Goal: Task Accomplishment & Management: Complete application form

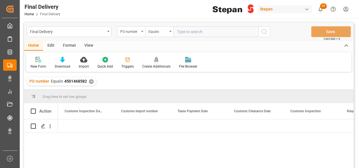
scroll to position [0, 452]
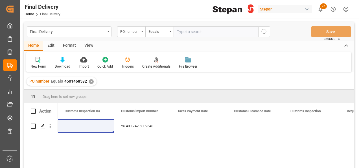
click at [92, 82] on div "✕" at bounding box center [91, 81] width 5 height 5
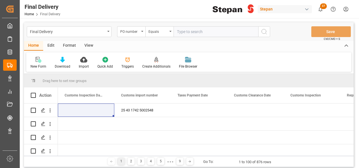
click at [178, 34] on input "text" at bounding box center [216, 31] width 85 height 11
paste input "4501470185"
type input "4501470185"
click at [262, 29] on icon "search button" at bounding box center [264, 31] width 7 height 7
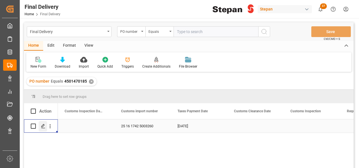
click at [44, 124] on icon "Press SPACE to select this row." at bounding box center [43, 126] width 5 height 5
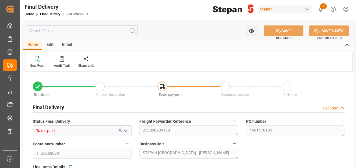
type input "[DATE]"
type input "19-08-2025"
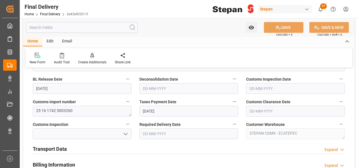
scroll to position [113, 0]
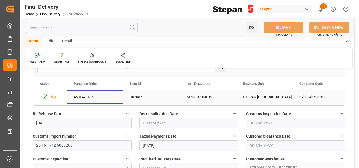
drag, startPoint x: 73, startPoint y: 97, endPoint x: 92, endPoint y: 94, distance: 18.8
click at [92, 94] on div "4501470185" at bounding box center [95, 96] width 56 height 13
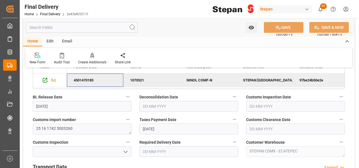
scroll to position [141, 0]
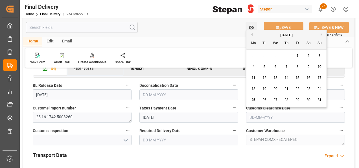
click at [262, 116] on input "text" at bounding box center [295, 117] width 99 height 11
click at [296, 89] on span "22" at bounding box center [298, 89] width 4 height 4
type input "22-08-2025"
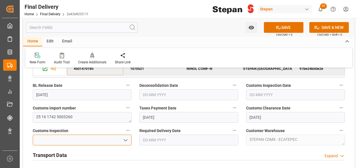
click at [129, 138] on input at bounding box center [82, 139] width 99 height 11
click at [126, 138] on icon "open menu" at bounding box center [125, 140] width 7 height 7
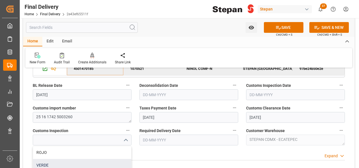
click at [46, 164] on div "VERDE" at bounding box center [82, 165] width 98 height 13
type input "VERDE"
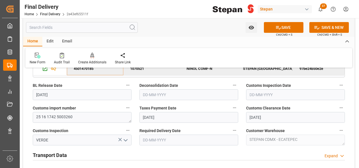
click at [164, 133] on span "Required Delivery Date" at bounding box center [160, 131] width 41 height 6
click at [231, 133] on button "Required Delivery Date" at bounding box center [234, 130] width 7 height 7
click at [164, 136] on div at bounding box center [179, 84] width 359 height 168
click at [161, 140] on input "text" at bounding box center [189, 139] width 99 height 11
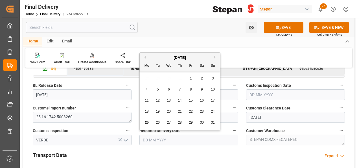
click at [156, 53] on div "August 2025 Mo Tu We Th Fr Sa Su" at bounding box center [180, 62] width 80 height 19
click at [146, 122] on span "25" at bounding box center [147, 122] width 4 height 4
type input "[DATE]"
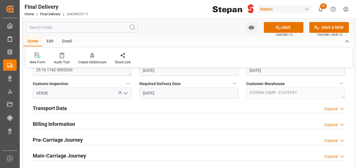
scroll to position [198, 0]
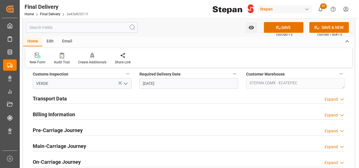
click at [334, 99] on div "Expand" at bounding box center [331, 99] width 13 height 6
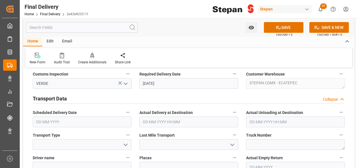
click at [67, 116] on input "text" at bounding box center [82, 121] width 99 height 11
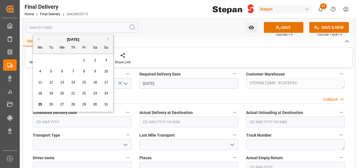
click at [61, 119] on input "text" at bounding box center [82, 121] width 99 height 11
click at [46, 38] on div "August 2025" at bounding box center [73, 40] width 80 height 6
click at [40, 103] on span "25" at bounding box center [40, 104] width 4 height 4
type input "[DATE]"
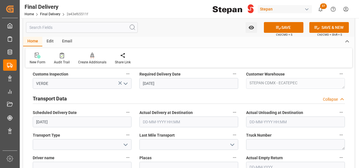
click at [168, 123] on input "text" at bounding box center [189, 121] width 99 height 11
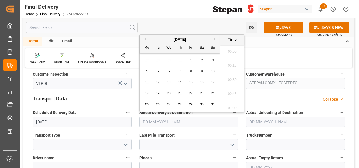
scroll to position [708, 0]
click at [146, 105] on span "25" at bounding box center [147, 104] width 4 height 4
type input "25-08-2025 00:00"
click at [263, 123] on input "text" at bounding box center [295, 121] width 99 height 11
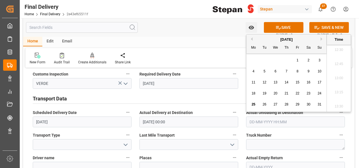
drag, startPoint x: 127, startPoint y: 145, endPoint x: 114, endPoint y: 114, distance: 34.5
click at [126, 145] on icon "open menu" at bounding box center [125, 144] width 7 height 7
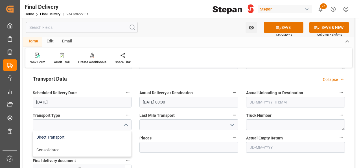
scroll to position [226, 0]
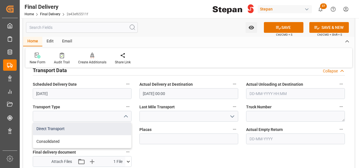
click at [53, 132] on div "Direct Transport" at bounding box center [82, 128] width 98 height 13
type input "Direct Transport"
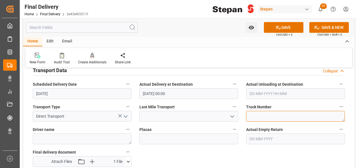
click at [271, 115] on textarea at bounding box center [295, 116] width 99 height 11
paste textarea "ECO 128"
type textarea "ECO 128"
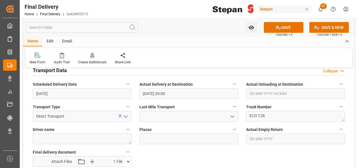
click at [234, 116] on icon "open menu" at bounding box center [232, 116] width 7 height 7
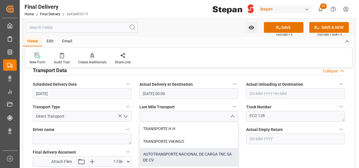
click at [168, 150] on div "AUTOTRANSPORTE NACIONAL DE CARGA TNC SA DE CV" at bounding box center [189, 157] width 98 height 19
type input "AUTOTRANSPORTE NACIONAL DE CARGA TNC SA DE CV"
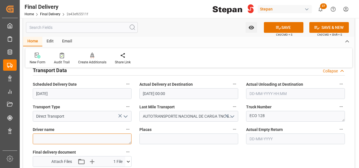
click at [75, 136] on textarea at bounding box center [82, 138] width 99 height 11
paste textarea "JACOBO PEDRO GUERRA MORENO"
type textarea "JACOBO PEDRO GUERRA MORENO"
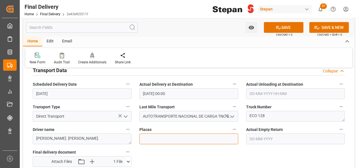
click at [161, 133] on input at bounding box center [189, 138] width 99 height 11
paste input "06FA7X"
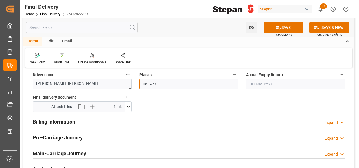
scroll to position [282, 0]
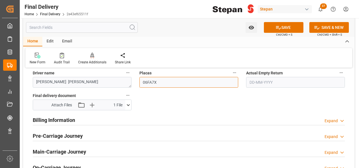
type input "06FA7X"
click at [68, 121] on h2 "Billing Information" at bounding box center [54, 120] width 42 height 8
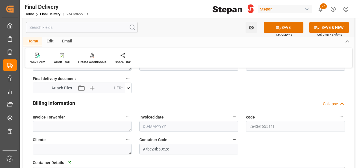
scroll to position [311, 0]
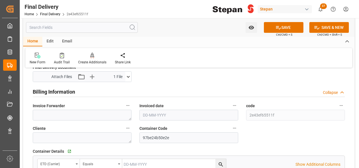
click at [159, 118] on input "text" at bounding box center [189, 115] width 99 height 11
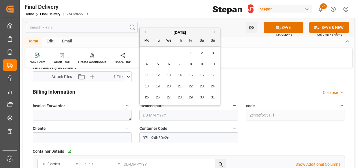
click at [152, 28] on div "August 2025 Mo Tu We Th Fr Sa Su" at bounding box center [180, 36] width 80 height 19
click at [168, 85] on span "20" at bounding box center [169, 86] width 4 height 4
type input "[DATE]"
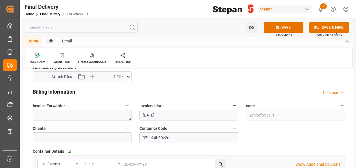
click at [66, 107] on label "Invoice Forwarder" at bounding box center [82, 106] width 99 height 8
click at [124, 107] on button "Invoice Forwarder" at bounding box center [127, 105] width 7 height 7
click at [64, 109] on div at bounding box center [179, 84] width 359 height 168
click at [59, 115] on textarea at bounding box center [82, 115] width 99 height 11
paste textarea "LM453574 y LM453575"
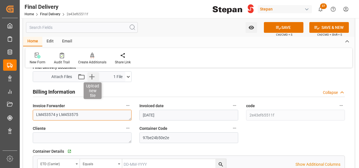
type textarea "LM453574 y LM453575"
click at [91, 76] on icon "button" at bounding box center [91, 76] width 5 height 5
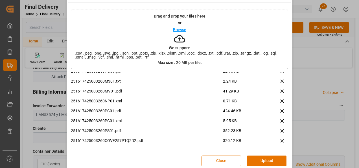
scroll to position [22, 0]
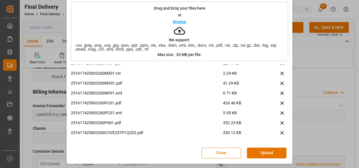
drag, startPoint x: 263, startPoint y: 151, endPoint x: 252, endPoint y: 146, distance: 11.9
click at [260, 150] on button "Upload" at bounding box center [267, 152] width 40 height 11
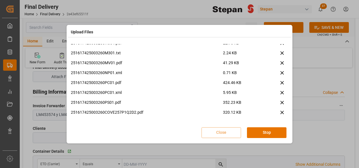
scroll to position [0, 0]
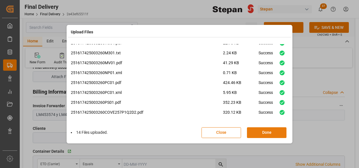
click at [266, 136] on button "Done" at bounding box center [267, 132] width 40 height 11
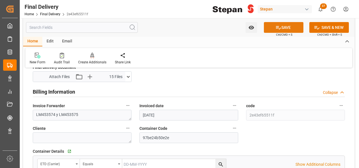
click at [286, 28] on button "SAVE" at bounding box center [284, 27] width 40 height 11
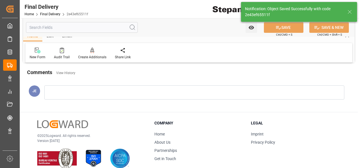
type input "In transit to final delivery"
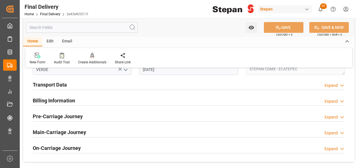
scroll to position [169, 0]
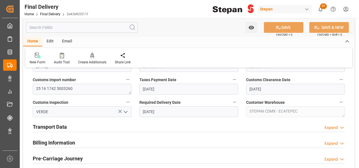
click at [70, 125] on div "Transport Data Expand" at bounding box center [189, 126] width 312 height 11
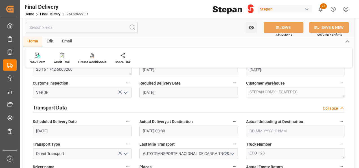
scroll to position [198, 0]
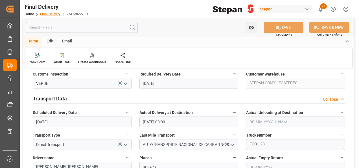
click at [47, 15] on link "Final Delivery" at bounding box center [50, 14] width 20 height 4
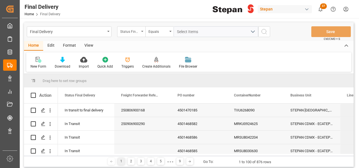
click at [143, 31] on icon "open menu" at bounding box center [142, 31] width 2 height 1
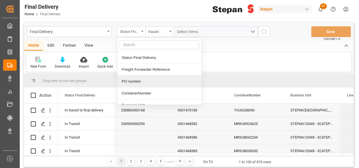
click at [135, 81] on div "PO number" at bounding box center [160, 81] width 84 height 12
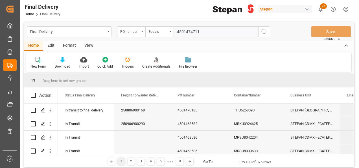
type input "4501474711"
click at [264, 31] on icon "search button" at bounding box center [264, 31] width 7 height 7
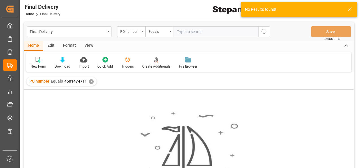
click at [91, 82] on div "✕" at bounding box center [91, 81] width 5 height 5
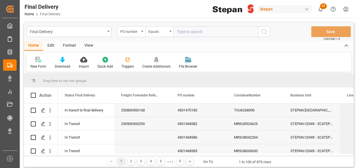
click at [200, 33] on input "text" at bounding box center [216, 31] width 85 height 11
paste input "4501474711"
drag, startPoint x: 178, startPoint y: 31, endPoint x: 194, endPoint y: 33, distance: 16.5
click at [178, 31] on input "4501474711" at bounding box center [216, 31] width 85 height 11
type input "4501474711"
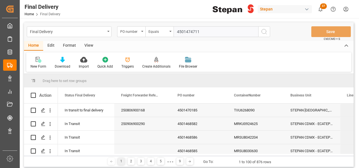
click at [266, 33] on line "search button" at bounding box center [266, 33] width 1 height 1
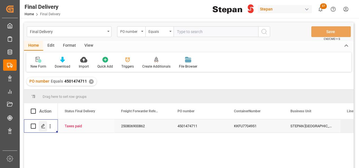
click at [45, 126] on icon "Press SPACE to select this row." at bounding box center [43, 126] width 5 height 5
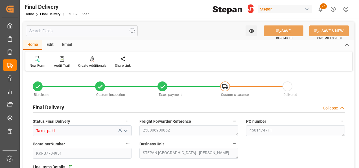
type input "[DATE]"
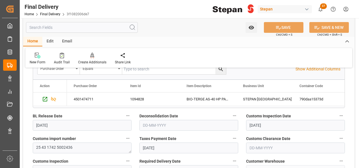
scroll to position [141, 0]
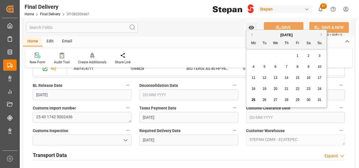
click at [266, 119] on input "text" at bounding box center [295, 117] width 99 height 11
click at [299, 90] on div "22" at bounding box center [297, 89] width 7 height 7
type input "[DATE]"
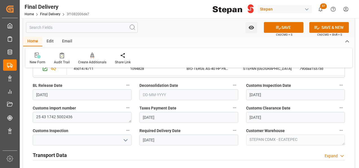
click at [126, 139] on icon "open menu" at bounding box center [125, 140] width 7 height 7
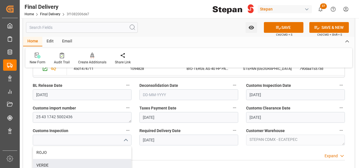
drag, startPoint x: 42, startPoint y: 165, endPoint x: 53, endPoint y: 162, distance: 11.1
click at [42, 165] on div "VERDE" at bounding box center [82, 165] width 98 height 13
type input "VERDE"
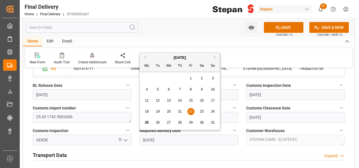
drag, startPoint x: 191, startPoint y: 140, endPoint x: 179, endPoint y: 136, distance: 12.3
click at [191, 140] on input "[DATE]" at bounding box center [189, 139] width 99 height 11
click at [147, 121] on span "25" at bounding box center [147, 122] width 4 height 4
type input "[DATE]"
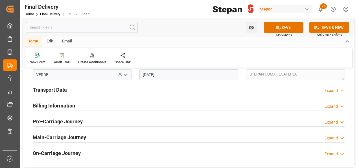
scroll to position [198, 0]
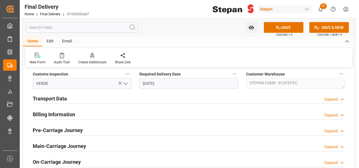
click at [58, 98] on h2 "Transport Data" at bounding box center [50, 99] width 34 height 8
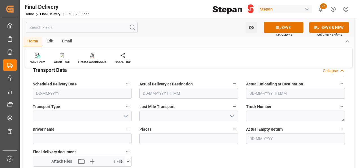
scroll to position [254, 0]
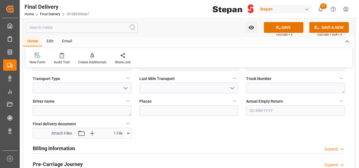
click at [62, 149] on h2 "Billing Information" at bounding box center [54, 148] width 42 height 8
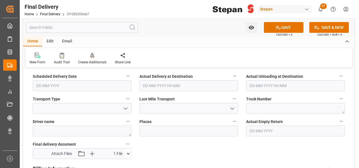
scroll to position [226, 0]
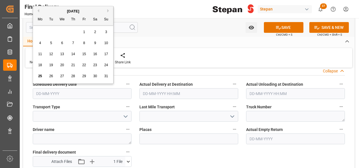
click at [86, 91] on input "text" at bounding box center [82, 93] width 99 height 11
click at [52, 8] on div "August 2025" at bounding box center [73, 11] width 80 height 6
click at [39, 77] on span "25" at bounding box center [40, 76] width 4 height 4
type input "[DATE]"
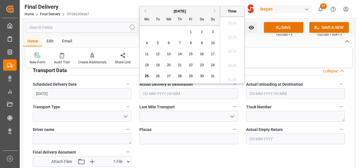
click at [154, 95] on input "text" at bounding box center [189, 93] width 99 height 11
click at [159, 8] on div "August 2025 Mo Tu We Th Fr Sa Su" at bounding box center [180, 15] width 80 height 19
click at [148, 76] on span "25" at bounding box center [147, 76] width 4 height 4
type input "25-08-2025 00:00"
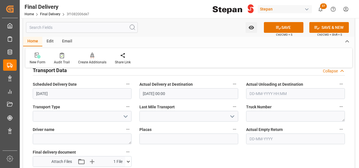
click at [125, 116] on icon "open menu" at bounding box center [125, 116] width 7 height 7
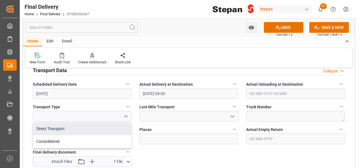
drag, startPoint x: 55, startPoint y: 125, endPoint x: 74, endPoint y: 135, distance: 20.7
click at [55, 126] on div "Direct Transport" at bounding box center [82, 128] width 98 height 13
type input "Direct Transport"
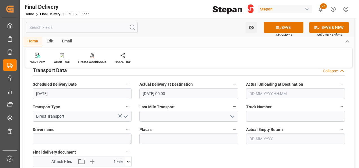
click at [233, 116] on polyline "open menu" at bounding box center [232, 117] width 3 height 2
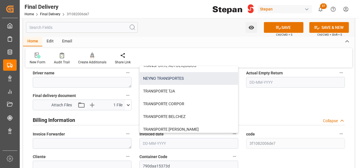
scroll to position [85, 0]
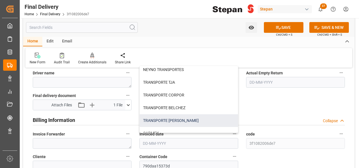
click at [168, 116] on div "TRANSPORTE IRMA" at bounding box center [189, 120] width 98 height 13
type input "TRANSPORTE IRMA"
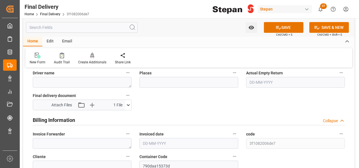
scroll to position [254, 0]
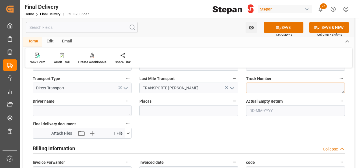
click at [262, 90] on textarea at bounding box center [295, 87] width 99 height 11
paste textarea "ECO 30-93"
type textarea "ECO 30-93"
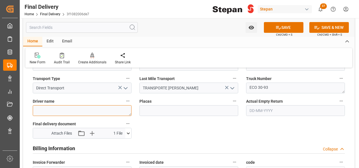
click at [71, 113] on textarea at bounding box center [82, 110] width 99 height 11
paste textarea "ANTONIO PEREZ"
click at [80, 109] on textarea "ANTONIO PEREZ" at bounding box center [82, 110] width 99 height 11
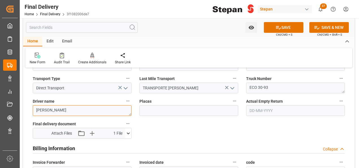
type textarea "ANTONIO PEREZ"
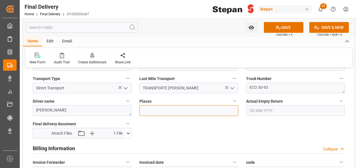
click at [155, 112] on input at bounding box center [189, 110] width 99 height 11
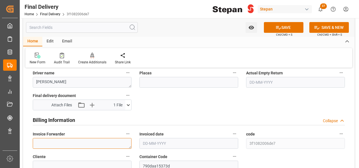
click at [60, 144] on textarea at bounding box center [82, 143] width 99 height 11
paste textarea "LM453572 y LM453573"
type textarea "LM453572 y LM453573"
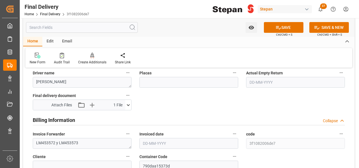
click at [158, 141] on input "text" at bounding box center [189, 143] width 99 height 11
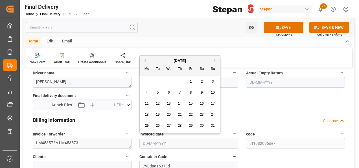
click at [157, 60] on div "August 2025" at bounding box center [180, 61] width 80 height 6
click at [203, 114] on span "23" at bounding box center [202, 114] width 4 height 4
type input "[DATE]"
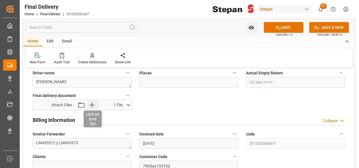
click at [91, 106] on icon "button" at bounding box center [91, 104] width 9 height 9
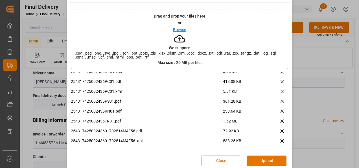
scroll to position [22, 0]
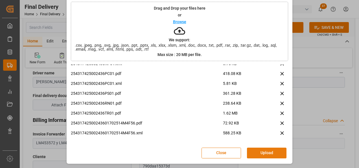
click at [259, 153] on button "Upload" at bounding box center [267, 152] width 40 height 11
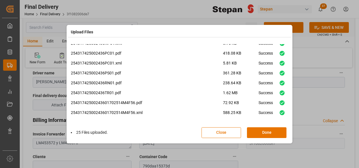
scroll to position [172, 0]
click at [263, 133] on button "Done" at bounding box center [267, 132] width 40 height 11
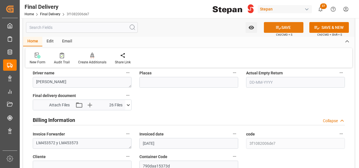
click at [289, 26] on button "SAVE" at bounding box center [284, 27] width 40 height 11
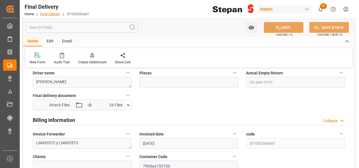
click at [51, 14] on link "Final Delivery" at bounding box center [50, 14] width 20 height 4
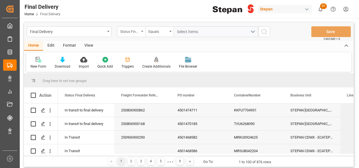
click at [144, 29] on div "Status Final Delivery" at bounding box center [131, 31] width 28 height 11
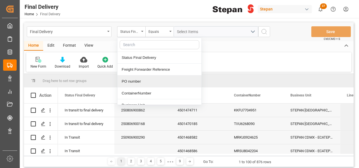
click at [130, 79] on div "PO number" at bounding box center [160, 81] width 84 height 12
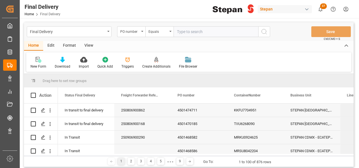
click at [197, 34] on input "text" at bounding box center [216, 31] width 85 height 11
type input "4501447457"
click at [266, 32] on icon "search button" at bounding box center [264, 31] width 7 height 7
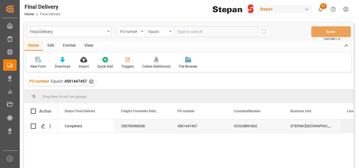
click at [145, 112] on div "Freight Forwarder Reference" at bounding box center [140, 111] width 38 height 16
click at [41, 125] on icon "Press SPACE to select this row." at bounding box center [43, 126] width 5 height 5
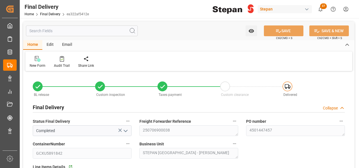
type input "[DATE]"
type input "13-07-2025"
type input "17-07-2025"
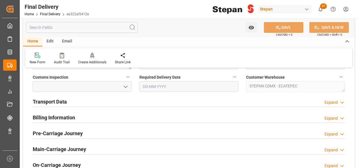
scroll to position [198, 0]
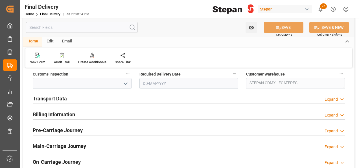
click at [55, 115] on h2 "Billing Information" at bounding box center [54, 114] width 42 height 8
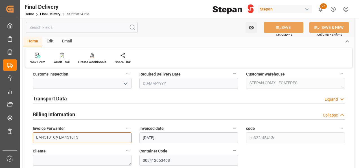
click at [84, 136] on textarea "LM451016 y LM451015" at bounding box center [82, 137] width 99 height 11
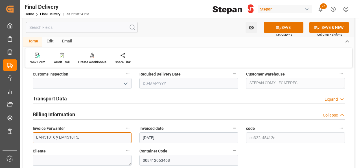
paste textarea "4501447457"
type textarea "LM451016 y LM451015,4501447457"
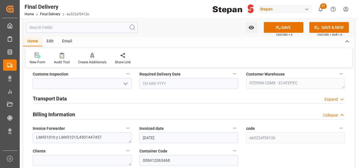
click at [97, 99] on div "Transport Data Expand" at bounding box center [189, 98] width 312 height 11
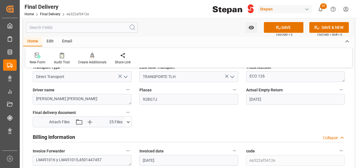
scroll to position [311, 0]
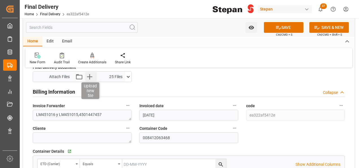
click at [90, 75] on icon "button" at bounding box center [89, 76] width 5 height 5
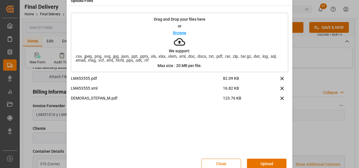
scroll to position [22, 0]
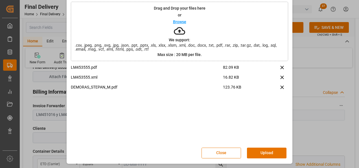
click at [266, 150] on button "Upload" at bounding box center [267, 152] width 40 height 11
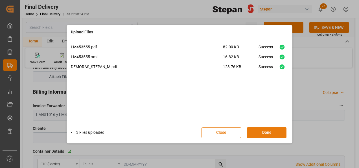
click at [268, 134] on button "Done" at bounding box center [267, 132] width 40 height 11
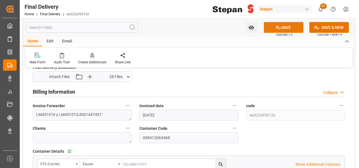
click at [284, 30] on button "SAVE" at bounding box center [284, 27] width 40 height 11
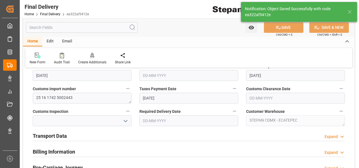
scroll to position [169, 0]
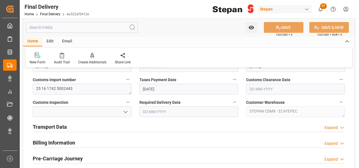
click at [56, 124] on h2 "Transport Data" at bounding box center [50, 127] width 34 height 8
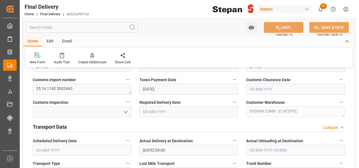
click at [258, 86] on input "text" at bounding box center [295, 89] width 99 height 11
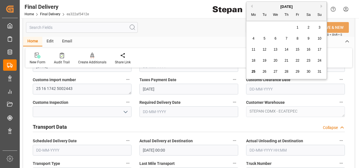
click at [253, 5] on div "August 2025" at bounding box center [287, 7] width 80 height 6
click at [252, 5] on button "Previous Month" at bounding box center [250, 6] width 3 height 3
click at [265, 61] on span "22" at bounding box center [265, 60] width 4 height 4
type input "22-07-2025"
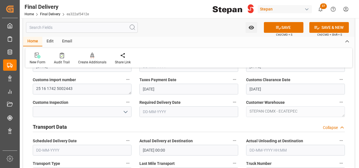
click at [124, 110] on icon "open menu" at bounding box center [125, 111] width 7 height 7
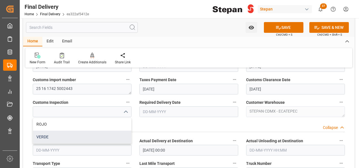
click at [38, 135] on div "VERDE" at bounding box center [82, 137] width 98 height 13
type input "VERDE"
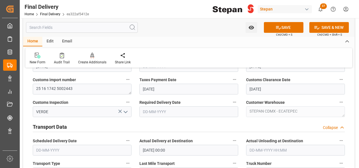
click at [185, 110] on input "text" at bounding box center [189, 111] width 99 height 11
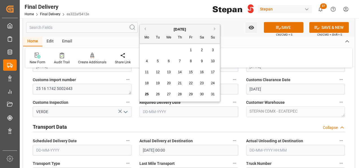
click at [159, 25] on div "August 2025 Mo Tu We Th Fr Sa Su" at bounding box center [180, 33] width 80 height 19
click at [146, 29] on div "August 2025" at bounding box center [180, 30] width 80 height 6
click at [143, 29] on button "Previous Month" at bounding box center [144, 28] width 3 height 3
click at [169, 83] on span "23" at bounding box center [169, 83] width 4 height 4
type input "[DATE]"
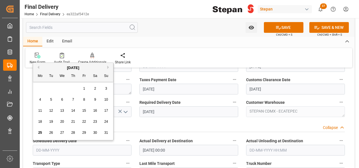
click at [68, 147] on input "text" at bounding box center [82, 150] width 99 height 11
click at [53, 67] on div "August 2025" at bounding box center [73, 68] width 80 height 6
drag, startPoint x: 93, startPoint y: 120, endPoint x: 40, endPoint y: 84, distance: 64.6
click at [49, 102] on div "28 29 30 31 1 2 3 4 5 6 7 8 9 10 11 12 13 14 15 16 17 18 19 20 21 22 23 24 25 2…" at bounding box center [73, 110] width 77 height 55
click at [38, 66] on button "Previous Month" at bounding box center [37, 67] width 3 height 3
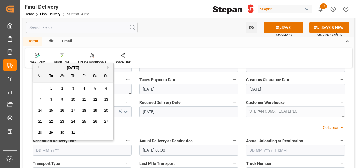
click at [64, 121] on span "23" at bounding box center [62, 121] width 4 height 4
type input "[DATE]"
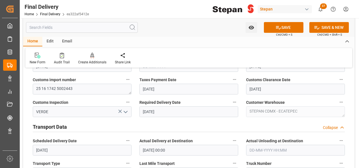
scroll to position [198, 0]
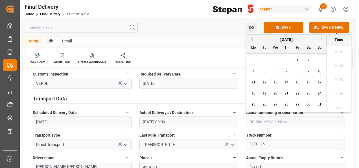
click at [281, 120] on input "text" at bounding box center [295, 121] width 99 height 11
click at [259, 41] on div "August 2025" at bounding box center [287, 40] width 80 height 6
click at [309, 92] on span "23" at bounding box center [309, 93] width 4 height 4
type input "23-08-2025 00:00"
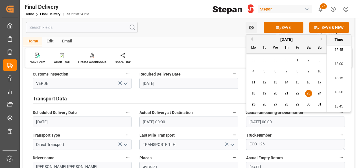
click at [210, 128] on div "Actual Delivery at Destination 23-07-2025 00:00" at bounding box center [189, 117] width 107 height 23
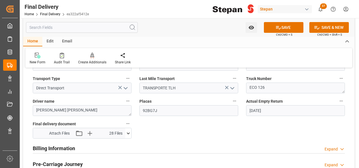
scroll to position [282, 0]
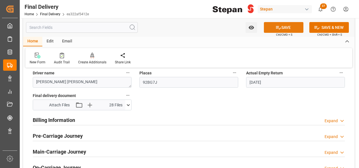
click at [279, 26] on icon at bounding box center [279, 28] width 6 height 6
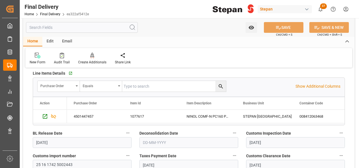
scroll to position [85, 0]
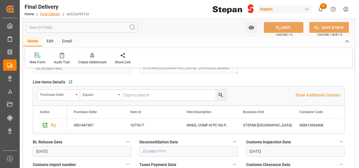
click at [51, 13] on link "Final Delivery" at bounding box center [50, 14] width 20 height 4
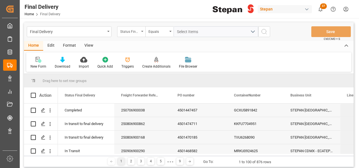
click at [143, 28] on div "Status Final Delivery" at bounding box center [131, 31] width 28 height 11
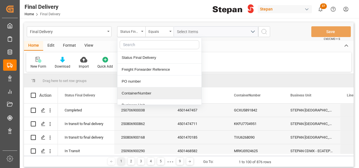
click at [133, 92] on div "ContainerNumber" at bounding box center [160, 93] width 84 height 12
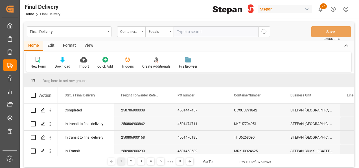
click at [171, 31] on icon "open menu" at bounding box center [170, 31] width 2 height 1
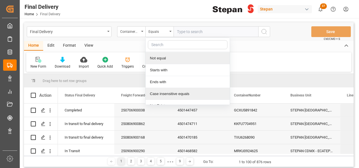
scroll to position [41, 0]
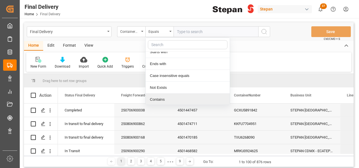
click at [160, 97] on div "Contains" at bounding box center [188, 99] width 84 height 12
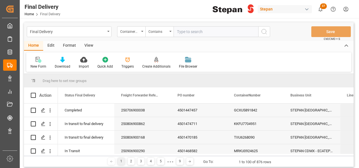
paste input "HLBU3177627 TIIU6268090 KKFU7704951"
click at [202, 32] on input "HLBU3177627 TIIU6268090 KKFU7704951" at bounding box center [216, 31] width 85 height 11
type input "HLBU3177627,TIIU6268090,KKFU7704951"
click at [267, 31] on icon "search button" at bounding box center [264, 31] width 7 height 7
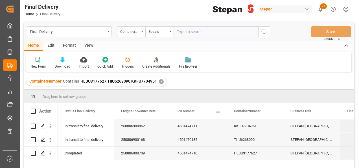
scroll to position [56, 0]
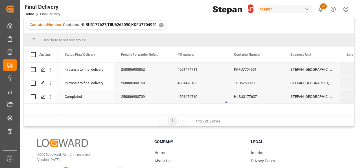
drag, startPoint x: 186, startPoint y: 68, endPoint x: 186, endPoint y: 91, distance: 22.9
click at [161, 24] on div "✕" at bounding box center [161, 25] width 5 height 5
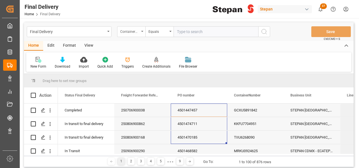
click at [142, 33] on div "ContainerNumber" at bounding box center [131, 31] width 28 height 11
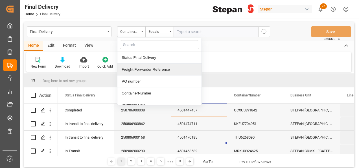
click at [140, 68] on div "Freight Forwarder Reference" at bounding box center [160, 70] width 84 height 12
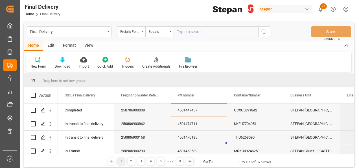
click at [183, 32] on input "text" at bounding box center [216, 31] width 85 height 11
paste input "250806900622"
type input "250806900622"
click at [268, 32] on button "search button" at bounding box center [264, 31] width 12 height 11
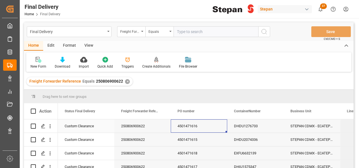
click at [186, 129] on div "4501471616" at bounding box center [199, 125] width 56 height 13
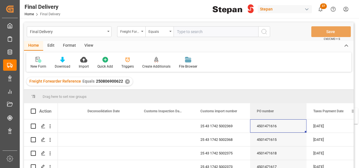
scroll to position [0, 349]
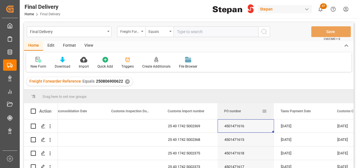
drag, startPoint x: 182, startPoint y: 115, endPoint x: 271, endPoint y: 118, distance: 89.0
click at [271, 118] on div "PO number" at bounding box center [246, 111] width 56 height 16
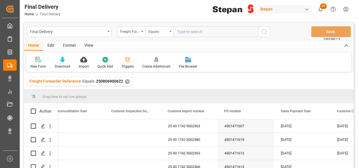
scroll to position [0, 0]
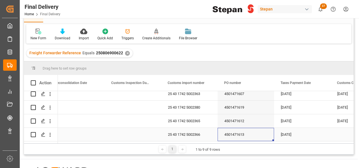
click at [271, 134] on div "4501471613" at bounding box center [246, 134] width 56 height 13
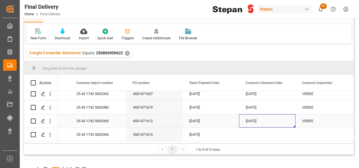
click at [254, 120] on div "[DATE]" at bounding box center [267, 120] width 56 height 13
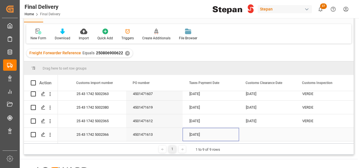
click at [195, 133] on div "[DATE]" at bounding box center [211, 134] width 56 height 13
click at [159, 134] on div "4501471613" at bounding box center [154, 134] width 56 height 13
click at [157, 134] on div "4501471613" at bounding box center [154, 134] width 56 height 13
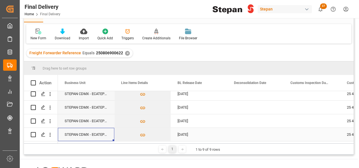
scroll to position [0, 169]
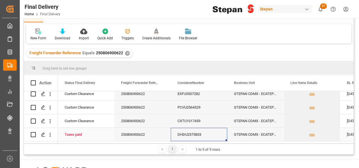
click at [193, 134] on div "DHDU2375833" at bounding box center [199, 134] width 56 height 13
click at [237, 133] on div "STEPAN CDMX - ECATEPEC" at bounding box center [255, 134] width 56 height 13
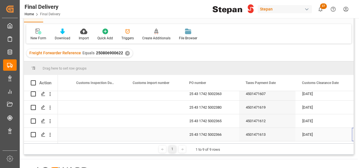
scroll to position [0, 384]
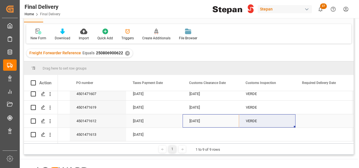
drag, startPoint x: 191, startPoint y: 118, endPoint x: 244, endPoint y: 118, distance: 53.4
drag, startPoint x: 294, startPoint y: 124, endPoint x: 283, endPoint y: 130, distance: 12.6
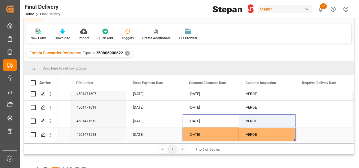
drag, startPoint x: 172, startPoint y: 130, endPoint x: 194, endPoint y: 130, distance: 22.0
click at [173, 131] on div "[DATE]" at bounding box center [154, 134] width 56 height 13
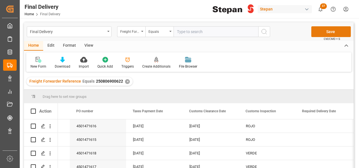
click at [332, 28] on button "Save" at bounding box center [332, 31] width 40 height 11
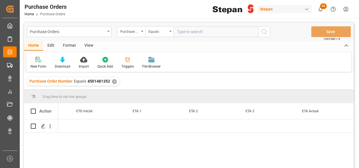
scroll to position [0, 723]
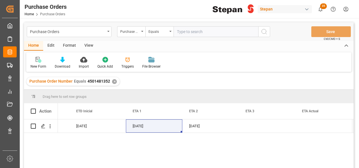
click at [114, 81] on div "✕" at bounding box center [114, 81] width 5 height 5
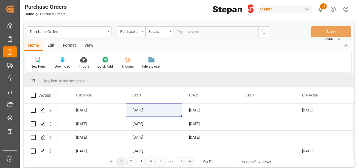
click at [171, 31] on div "Equals" at bounding box center [159, 31] width 28 height 11
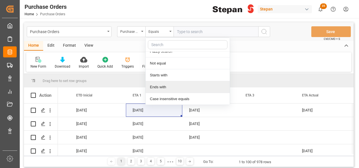
scroll to position [41, 0]
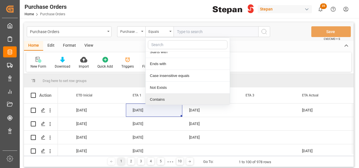
click at [159, 99] on div "Contains" at bounding box center [188, 99] width 84 height 12
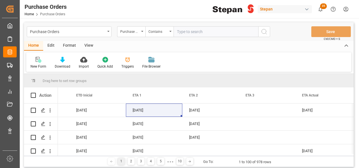
paste input "4501474711 4501470185 4501474710"
click at [198, 31] on input "4501474711 4501470185 4501474710" at bounding box center [216, 31] width 85 height 11
click at [199, 31] on input "4501474711 4501470185 4501474710" at bounding box center [216, 31] width 85 height 11
click at [204, 28] on input "4501474711,4501470185 4501474710" at bounding box center [216, 31] width 85 height 11
click at [221, 31] on input "4501474711,4501470185 4501474710" at bounding box center [216, 31] width 85 height 11
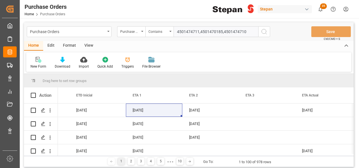
type input "4501474711,4501470185,4501474710"
click at [262, 32] on icon "search button" at bounding box center [264, 31] width 7 height 7
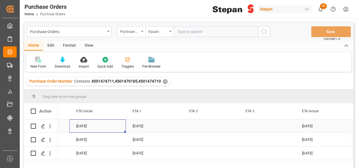
click at [116, 127] on div "09-08-2025" at bounding box center [97, 125] width 56 height 13
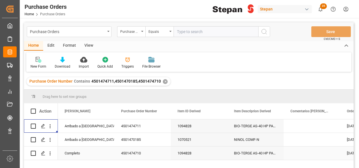
click at [81, 151] on div "Completo" at bounding box center [86, 153] width 43 height 13
drag, startPoint x: 114, startPoint y: 159, endPoint x: 109, endPoint y: 130, distance: 28.9
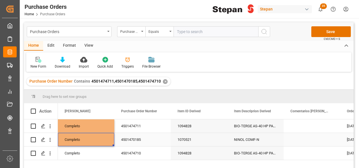
click at [102, 140] on div "Completo" at bounding box center [86, 139] width 43 height 13
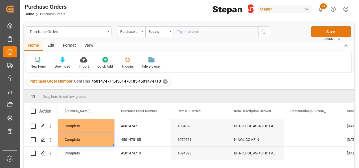
click at [329, 30] on button "Save" at bounding box center [332, 31] width 40 height 11
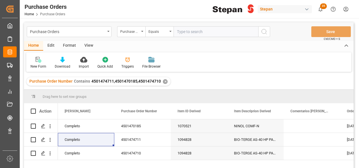
click at [165, 80] on div "✕" at bounding box center [165, 81] width 5 height 5
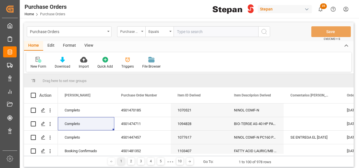
click at [142, 31] on icon "open menu" at bounding box center [142, 31] width 2 height 1
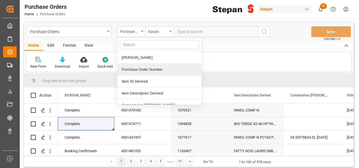
click at [128, 69] on div "Purchase Order Number" at bounding box center [160, 70] width 84 height 12
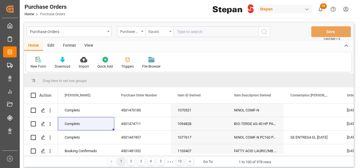
click at [171, 30] on div "Equals" at bounding box center [159, 31] width 28 height 11
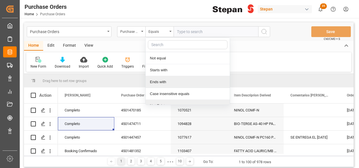
scroll to position [41, 0]
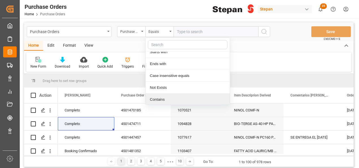
click at [159, 98] on div "Contains" at bounding box center [188, 99] width 84 height 12
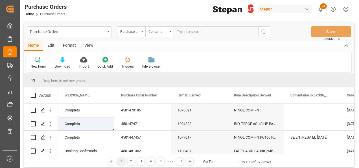
paste input "4501471616 4501471610 4501471607 4501471613 4501471619 4501471617 4501471615 45…"
drag, startPoint x: 233, startPoint y: 31, endPoint x: 246, endPoint y: 31, distance: 12.7
click at [236, 31] on input "4501471616 4501471610 4501471607 4501471613 4501471619 4501471617 4501471615 45…" at bounding box center [216, 31] width 85 height 11
click at [234, 32] on input "4501471616 4501471610 4501471607 4501471613 4501471619 4501471617 4501471615 45…" at bounding box center [216, 31] width 85 height 11
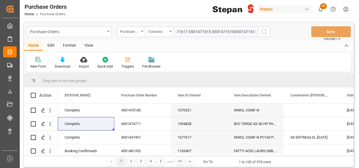
scroll to position [0, 128]
click at [211, 31] on input "4501471616 4501471610 4501471607 4501471613 4501471619 4501471617 4501471615 45…" at bounding box center [216, 31] width 85 height 11
click at [190, 32] on input "4501471616 4501471610 4501471607 4501471613 4501471619 4501471617 4501471615,45…" at bounding box center [216, 31] width 85 height 11
click at [190, 31] on input "4501471616 4501471610 4501471607 4501471613 4501471619 4501471617 4501471615,45…" at bounding box center [216, 31] width 85 height 11
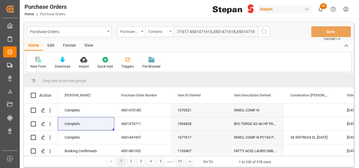
click at [188, 31] on input "4501471616 4501471610 4501471607 4501471613 4501471619 4501471617 4501471615,45…" at bounding box center [216, 31] width 85 height 11
drag, startPoint x: 195, startPoint y: 30, endPoint x: 120, endPoint y: 30, distance: 74.9
click at [120, 30] on div "Purchase Order Number Contains 4501471616 4501471610 4501471607 4501471613 4501…" at bounding box center [193, 31] width 153 height 11
click at [199, 31] on input "4501471616 4501471610 4501471607 4501471613 4501471619 4501471617,4501471615,45…" at bounding box center [216, 31] width 85 height 11
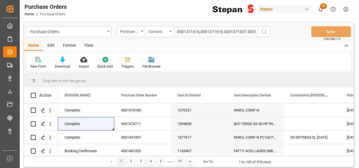
click at [215, 33] on input "4501471616,4501471610 4501471607 4501471613 4501471619 4501471617,4501471615,45…" at bounding box center [216, 31] width 85 height 11
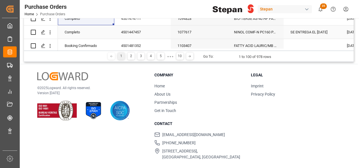
scroll to position [85, 0]
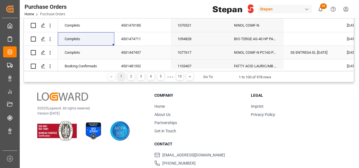
click at [215, 33] on div "Purchase Orders Purchase Order Number Contains 4501471616,4501471610,4501471607…" at bounding box center [189, 10] width 330 height 145
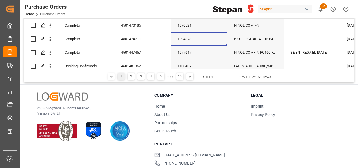
scroll to position [0, 0]
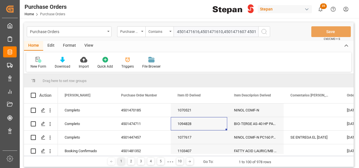
drag, startPoint x: 244, startPoint y: 30, endPoint x: 247, endPoint y: 30, distance: 3.1
click at [244, 30] on input "4501471616,4501471610,4501471607 4501471613 4501471619 4501471617,4501471615,45…" at bounding box center [216, 31] width 85 height 11
click at [246, 30] on input "4501471616,4501471610,4501471607 4501471613 4501471619 4501471617,4501471615,45…" at bounding box center [216, 31] width 85 height 11
click at [245, 30] on input "4501471616,4501471610,4501471607 4501471613 4501471619 4501471617,4501471615,45…" at bounding box center [216, 31] width 85 height 11
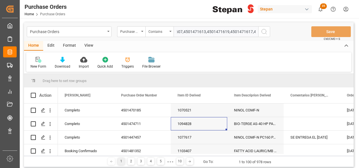
type input "4501471616,4501471610,4501471607,4501471613,4501471619,4501471617,4501471615,45…"
click at [264, 32] on icon "search button" at bounding box center [264, 31] width 7 height 7
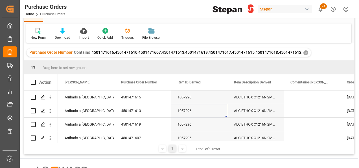
scroll to position [28, 0]
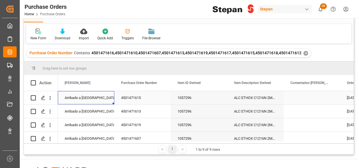
click at [89, 97] on div "Arribado a Puerto" at bounding box center [86, 97] width 43 height 13
click at [105, 101] on icon "open menu" at bounding box center [104, 101] width 7 height 7
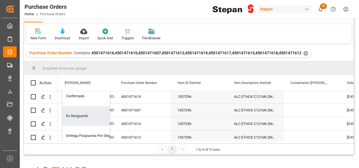
click at [81, 114] on div "En Resguardo" at bounding box center [92, 116] width 58 height 20
type input "En Resguardo"
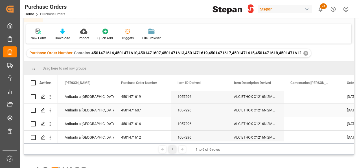
click at [81, 114] on div "Arribado a Puerto" at bounding box center [86, 110] width 43 height 13
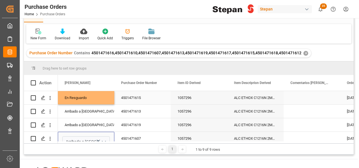
click at [100, 96] on div "En Resguardo" at bounding box center [86, 97] width 43 height 13
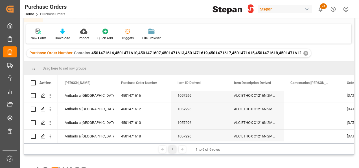
scroll to position [73, 0]
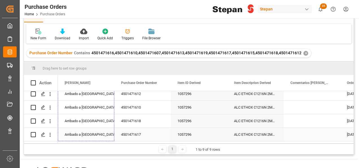
drag, startPoint x: 114, startPoint y: 104, endPoint x: 101, endPoint y: 133, distance: 31.9
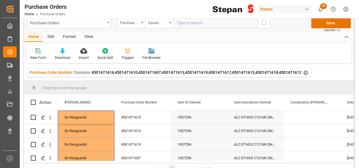
scroll to position [0, 0]
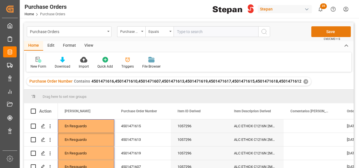
click at [333, 32] on button "Save" at bounding box center [332, 31] width 40 height 11
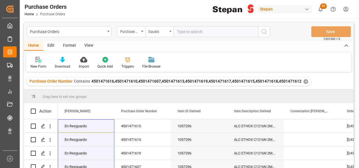
click at [37, 58] on icon at bounding box center [39, 60] width 6 height 6
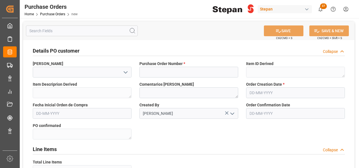
click at [126, 71] on icon "open menu" at bounding box center [125, 72] width 7 height 7
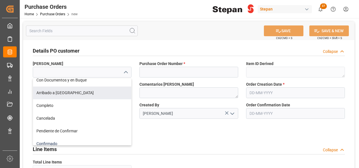
scroll to position [56, 0]
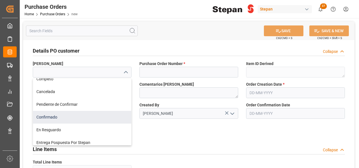
drag, startPoint x: 49, startPoint y: 115, endPoint x: 54, endPoint y: 118, distance: 6.3
click at [49, 115] on div "Confirmado" at bounding box center [82, 117] width 98 height 13
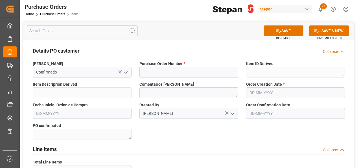
click at [127, 71] on icon "open menu" at bounding box center [125, 72] width 7 height 7
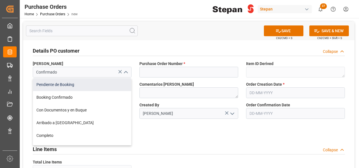
click at [45, 84] on div "Pendiente de Booking" at bounding box center [82, 84] width 98 height 13
type input "Pendiente de Booking"
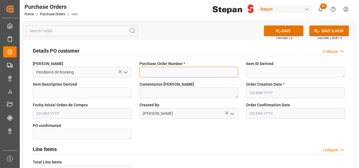
click at [158, 70] on input at bounding box center [189, 72] width 99 height 11
paste input "4501484345"
type input "4501484345"
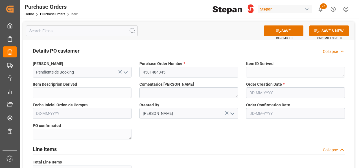
click at [232, 114] on icon "open menu" at bounding box center [232, 113] width 7 height 7
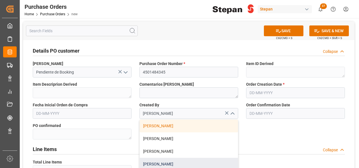
click at [155, 162] on div "[PERSON_NAME]" at bounding box center [189, 164] width 98 height 13
type input "[PERSON_NAME]"
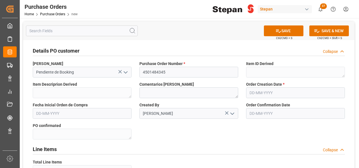
click at [51, 115] on input "text" at bounding box center [82, 113] width 99 height 11
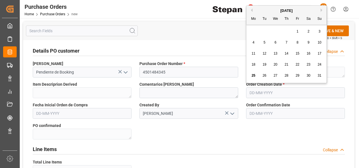
click at [267, 90] on input "text" at bounding box center [295, 92] width 99 height 11
click at [275, 64] on span "20" at bounding box center [276, 64] width 4 height 4
type input "[DATE]"
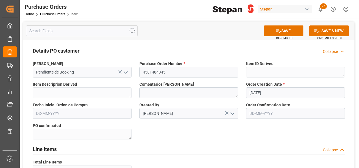
click at [73, 109] on input "text" at bounding box center [82, 113] width 99 height 11
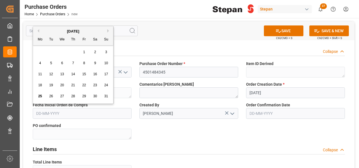
click at [108, 30] on button "Next Month" at bounding box center [108, 30] width 3 height 3
click at [96, 73] on span "18" at bounding box center [95, 74] width 4 height 4
type input "[DATE]"
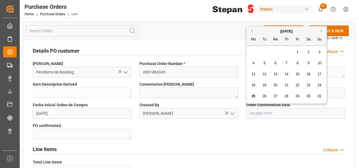
click at [261, 115] on input "text" at bounding box center [295, 113] width 99 height 11
click at [287, 85] on span "21" at bounding box center [287, 85] width 4 height 4
type input "[DATE]"
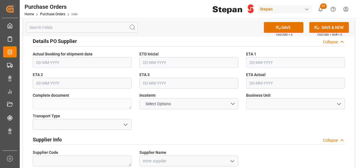
scroll to position [169, 0]
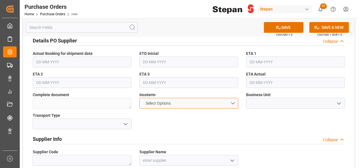
click at [236, 100] on button "Select Options" at bounding box center [189, 103] width 99 height 11
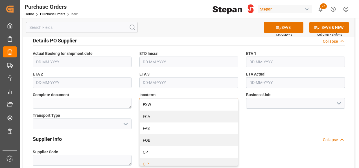
click at [150, 162] on div "CIP" at bounding box center [189, 164] width 98 height 12
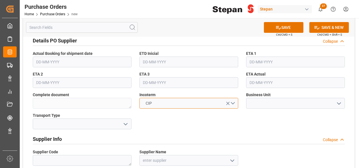
click at [233, 102] on button "CIP" at bounding box center [189, 103] width 99 height 11
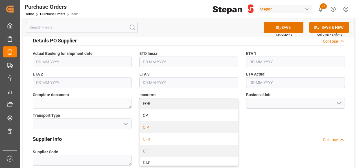
scroll to position [56, 0]
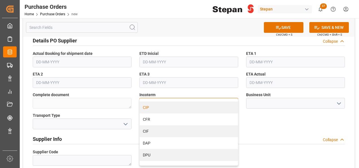
drag, startPoint x: 148, startPoint y: 131, endPoint x: 153, endPoint y: 132, distance: 5.5
click at [148, 131] on div "CIF" at bounding box center [189, 131] width 98 height 12
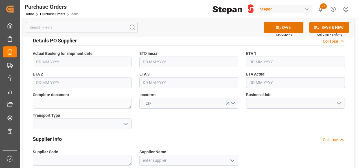
click at [338, 101] on icon "open menu" at bounding box center [339, 103] width 7 height 7
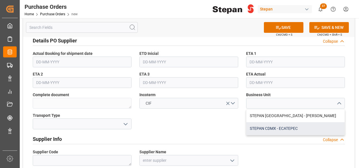
click at [272, 130] on div "STEPAN CDMX - ECATEPEC" at bounding box center [296, 128] width 98 height 13
type input "STEPAN CDMX - ECATEPEC"
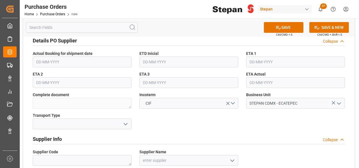
click at [125, 123] on icon "open menu" at bounding box center [125, 124] width 7 height 7
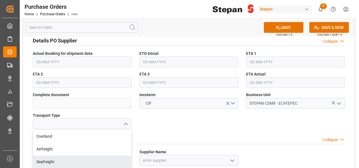
drag, startPoint x: 49, startPoint y: 162, endPoint x: 63, endPoint y: 156, distance: 15.4
click at [48, 162] on div "Seafreight" at bounding box center [82, 161] width 98 height 13
type input "Seafreight"
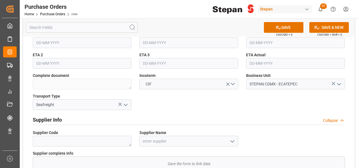
scroll to position [198, 0]
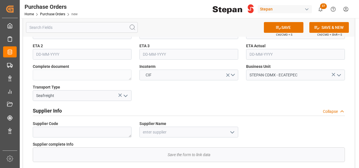
click at [234, 131] on polyline "open menu" at bounding box center [232, 132] width 3 height 2
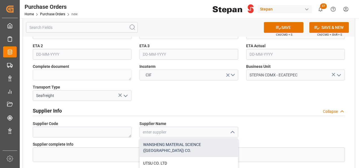
click at [173, 139] on div "WANSHENG MATERIAL SCIENCE ([GEOGRAPHIC_DATA]) CO." at bounding box center [189, 147] width 98 height 19
type input "WANSHENG MATERIAL SCIENCE ([GEOGRAPHIC_DATA]) CO."
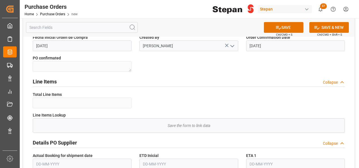
scroll to position [28, 0]
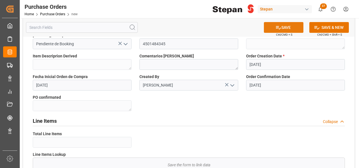
click at [284, 25] on button "SAVE" at bounding box center [284, 27] width 40 height 11
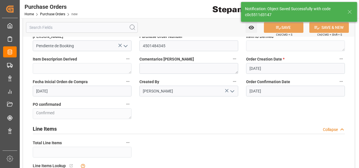
type textarea "Confirmed"
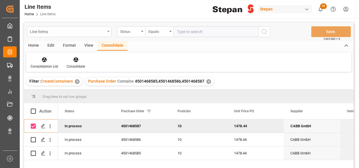
click at [105, 31] on div "Line Items" at bounding box center [67, 31] width 75 height 7
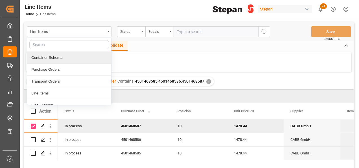
click at [49, 56] on div "Container Schema" at bounding box center [69, 58] width 84 height 12
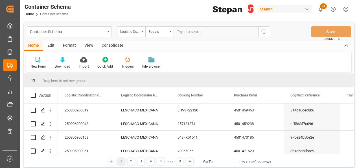
drag, startPoint x: 180, startPoint y: 31, endPoint x: 186, endPoint y: 31, distance: 6.8
click at [180, 31] on input "text" at bounding box center [216, 31] width 85 height 11
paste input "250806900622"
type input "250806900622"
click at [260, 34] on button "search button" at bounding box center [264, 31] width 12 height 11
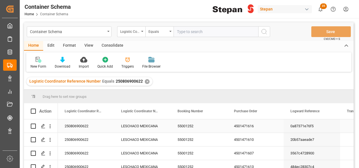
click at [128, 124] on div "LESCHACO MEXICANA" at bounding box center [142, 125] width 56 height 13
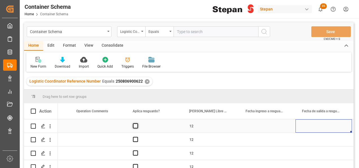
click at [134, 126] on span "Press SPACE to select this row." at bounding box center [135, 125] width 5 height 5
click at [137, 123] on input "Press SPACE to select this row." at bounding box center [137, 123] width 0 height 0
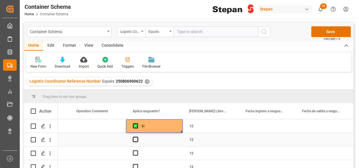
click at [137, 139] on span "Press SPACE to select this row." at bounding box center [135, 139] width 5 height 5
click at [137, 137] on input "Press SPACE to select this row." at bounding box center [137, 137] width 0 height 0
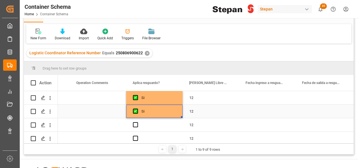
click at [174, 108] on div "Si" at bounding box center [159, 111] width 34 height 13
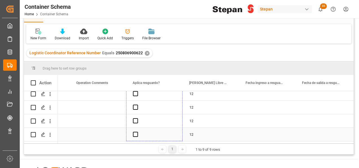
drag, startPoint x: 181, startPoint y: 117, endPoint x: 170, endPoint y: 135, distance: 21.7
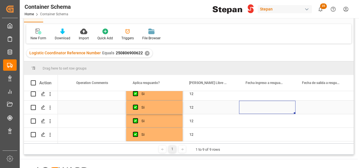
click at [240, 112] on div "Press SPACE to select this row." at bounding box center [267, 107] width 56 height 13
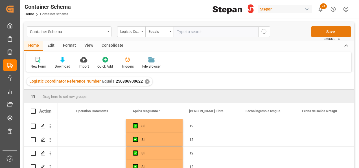
click at [325, 30] on button "Save" at bounding box center [332, 31] width 40 height 11
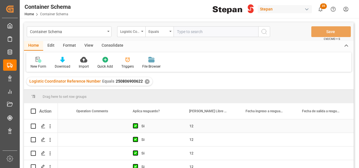
click at [259, 124] on div "Press SPACE to select this row." at bounding box center [267, 125] width 56 height 13
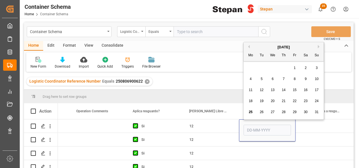
click at [294, 103] on span "22" at bounding box center [295, 101] width 4 height 4
type input "22-08-2025"
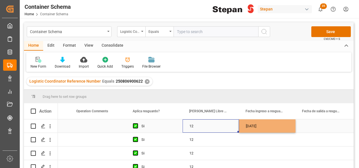
click at [232, 121] on div "12" at bounding box center [211, 125] width 56 height 13
click at [279, 127] on div "[DATE]" at bounding box center [267, 125] width 56 height 13
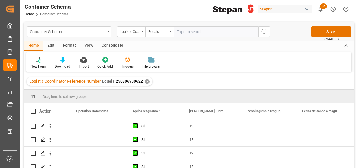
scroll to position [73, 0]
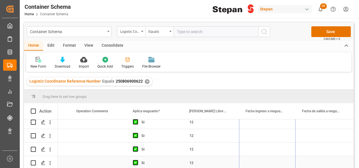
drag, startPoint x: 295, startPoint y: 132, endPoint x: 287, endPoint y: 165, distance: 34.4
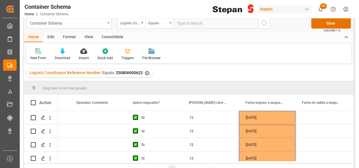
scroll to position [0, 0]
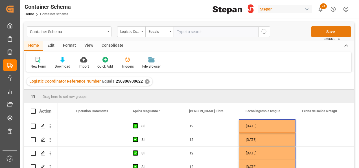
click at [336, 32] on button "Save" at bounding box center [332, 31] width 40 height 11
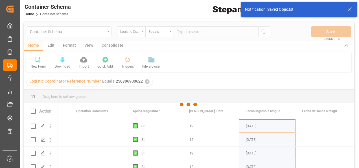
click at [153, 126] on div at bounding box center [189, 104] width 330 height 164
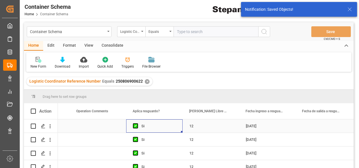
click at [153, 126] on div "Si" at bounding box center [159, 125] width 34 height 13
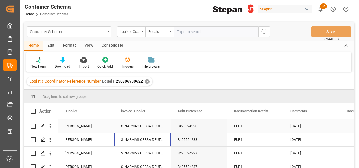
scroll to position [0, 1073]
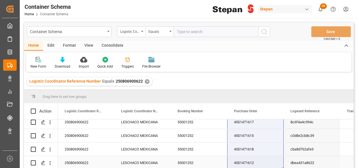
drag, startPoint x: 242, startPoint y: 123, endPoint x: 239, endPoint y: 151, distance: 27.5
click at [107, 31] on icon "open menu" at bounding box center [108, 31] width 2 height 1
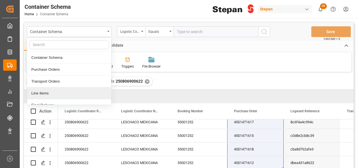
click at [36, 93] on div "Line Items" at bounding box center [69, 93] width 84 height 12
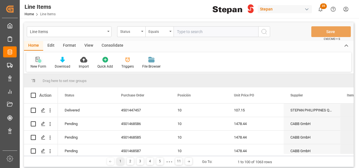
click at [38, 60] on icon at bounding box center [39, 60] width 6 height 6
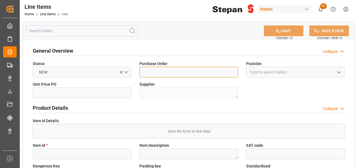
click at [166, 72] on input at bounding box center [189, 72] width 99 height 11
click at [341, 72] on icon "open menu" at bounding box center [339, 72] width 7 height 7
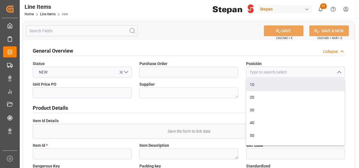
click at [272, 85] on div "10" at bounding box center [296, 84] width 98 height 13
type input "10"
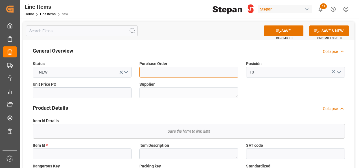
click at [153, 74] on input at bounding box center [189, 72] width 99 height 11
paste input "4501484345"
type input "4501484345"
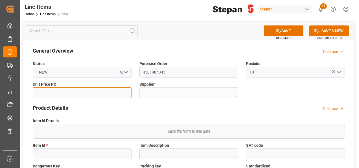
click at [91, 93] on input "text" at bounding box center [82, 92] width 99 height 11
type input "3.600"
click at [100, 129] on div "Save the form to link data" at bounding box center [189, 131] width 312 height 14
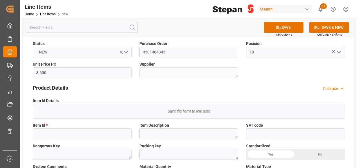
scroll to position [56, 0]
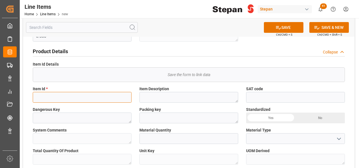
click at [55, 99] on input at bounding box center [82, 97] width 99 height 11
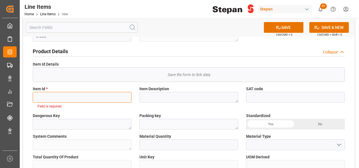
paste input "1072263"
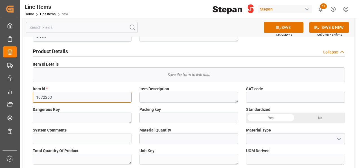
type input "1072263"
click at [271, 117] on div "Yes" at bounding box center [270, 117] width 49 height 11
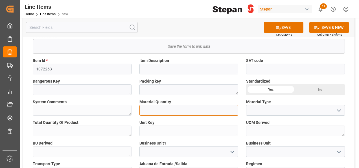
click at [170, 112] on input "text" at bounding box center [189, 110] width 99 height 11
type input "14400"
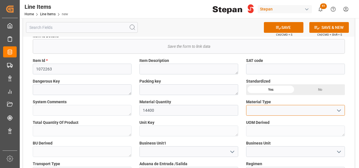
click at [260, 109] on input at bounding box center [295, 110] width 99 height 11
click at [340, 111] on icon "open menu" at bounding box center [339, 110] width 7 height 7
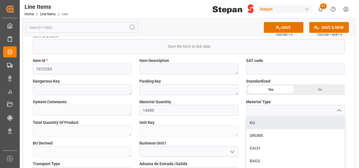
click at [258, 123] on div "KG" at bounding box center [296, 122] width 98 height 13
type input "KG"
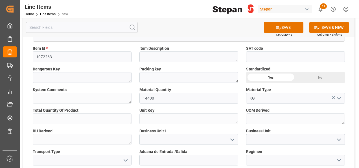
scroll to position [113, 0]
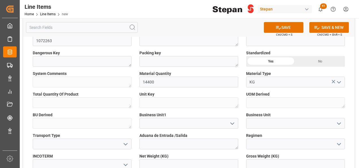
click at [339, 125] on icon "open menu" at bounding box center [339, 123] width 7 height 7
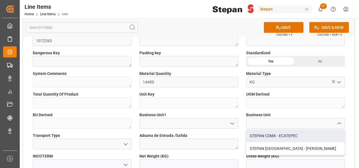
click at [282, 138] on div "STEPAN CDMX - ECATEPEC" at bounding box center [296, 135] width 98 height 13
type input "STEPAN CDMX - ECATEPEC"
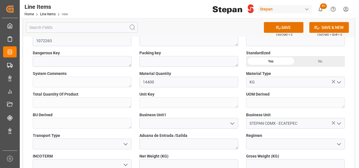
click at [234, 124] on icon "open menu" at bounding box center [232, 123] width 7 height 7
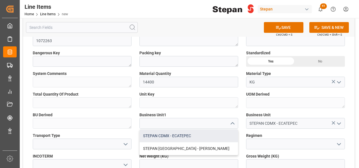
click at [179, 136] on div "STEPAN CDMX - ECATEPEC" at bounding box center [189, 135] width 98 height 13
type input "STEPAN CDMX - ECATEPEC"
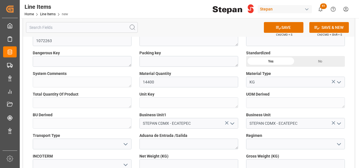
click at [126, 143] on icon "open menu" at bounding box center [125, 144] width 7 height 7
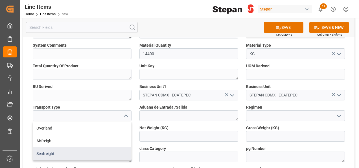
click at [45, 150] on div "Seafreight" at bounding box center [82, 153] width 98 height 13
type input "Seafreight"
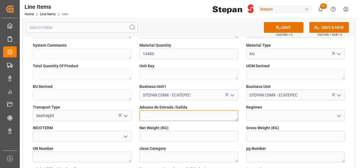
click at [171, 114] on textarea at bounding box center [189, 115] width 99 height 11
type textarea "MANZANILLO"
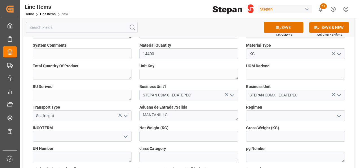
click at [339, 116] on icon "open menu" at bounding box center [339, 115] width 7 height 7
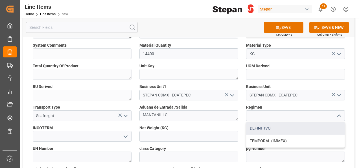
click at [265, 130] on div "DEFINITIVO" at bounding box center [296, 128] width 98 height 13
type input "DEFINITIVO"
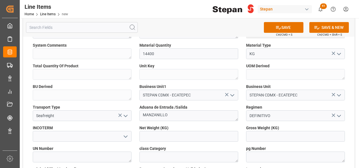
click at [126, 137] on polyline "open menu" at bounding box center [125, 137] width 3 height 2
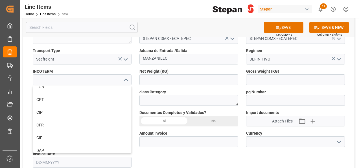
scroll to position [56, 0]
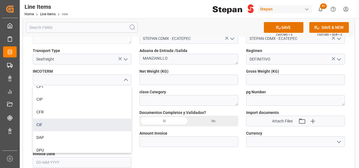
click at [47, 124] on div "CIF" at bounding box center [82, 124] width 98 height 13
type input "CIF"
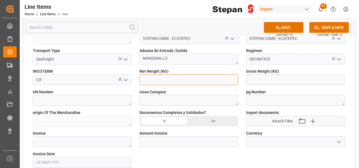
click at [152, 76] on input "text" at bounding box center [189, 79] width 99 height 11
click at [189, 74] on input "text" at bounding box center [189, 79] width 99 height 11
click at [298, 93] on label "pg Number" at bounding box center [295, 92] width 99 height 6
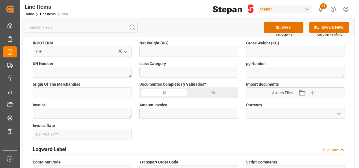
drag, startPoint x: 341, startPoint y: 113, endPoint x: 307, endPoint y: 112, distance: 33.9
click at [340, 113] on icon "open menu" at bounding box center [339, 113] width 7 height 7
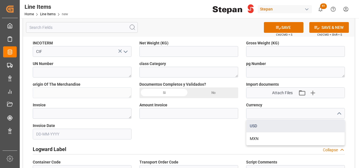
click at [261, 124] on div "USD" at bounding box center [296, 125] width 98 height 13
type input "USD"
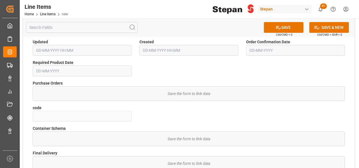
scroll to position [367, 0]
click at [50, 93] on div "Save the form to link data" at bounding box center [189, 93] width 312 height 14
click at [276, 29] on icon at bounding box center [279, 28] width 6 height 6
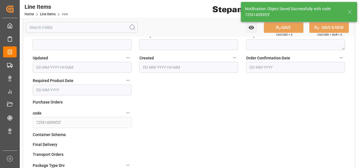
type textarea "WANSHENG MATERIAL SCIENCE (USA) CO."
type textarea "ONAMINE 121416 (AD) RB069 BULK"
type textarea "2735"
type textarea "Z01"
type textarea "14400.0000 KG"
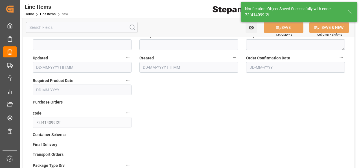
type textarea "KGM"
type textarea "KG"
type textarea "STEPAN CDMX - ECATEPEC"
type textarea "CHINA"
type input "72f414099f2f"
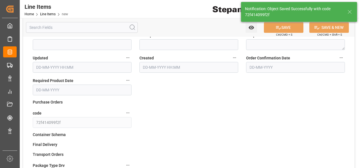
type input "12352111"
type input "25-08-2025 19:49"
type input "[DATE]"
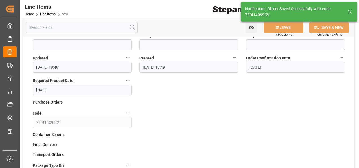
scroll to position [382, 0]
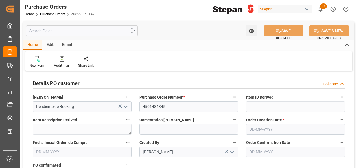
type input "[DATE]"
type input "18-10-2025"
type input "[DATE]"
click at [49, 43] on div "Edit" at bounding box center [50, 45] width 16 height 10
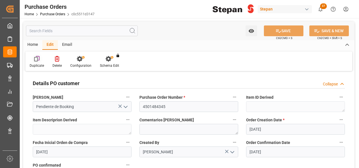
click at [33, 59] on div at bounding box center [37, 59] width 14 height 6
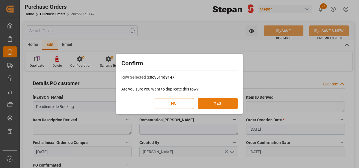
click at [216, 101] on button "YES" at bounding box center [218, 103] width 40 height 11
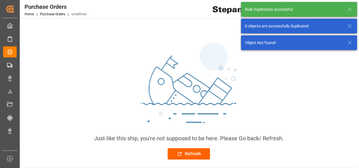
drag, startPoint x: 190, startPoint y: 147, endPoint x: 190, endPoint y: 152, distance: 4.2
click at [190, 149] on div "Just like this ship, you’re not supposed to be here. Please Go back/ Refresh. R…" at bounding box center [189, 100] width 332 height 128
click at [190, 152] on div "Refresh" at bounding box center [189, 153] width 24 height 7
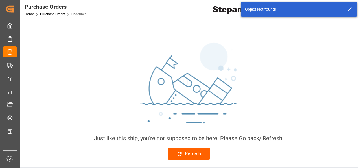
click at [190, 153] on div "Refresh" at bounding box center [189, 153] width 24 height 7
click at [190, 158] on button "Refresh" at bounding box center [189, 153] width 42 height 11
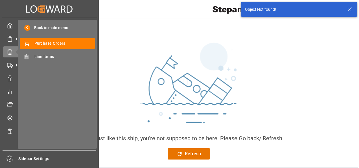
drag, startPoint x: 17, startPoint y: 58, endPoint x: 11, endPoint y: 53, distance: 8.2
click at [11, 53] on icon at bounding box center [17, 52] width 12 height 12
click at [50, 43] on span "Purchase Orders" at bounding box center [64, 43] width 61 height 6
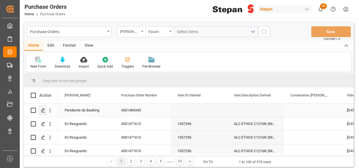
click at [44, 110] on icon "Press SPACE to select this row." at bounding box center [43, 110] width 5 height 5
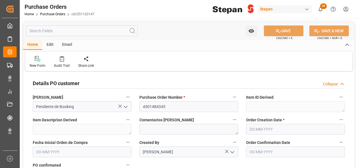
type input "[DATE]"
click at [49, 41] on div "Edit" at bounding box center [50, 45] width 16 height 10
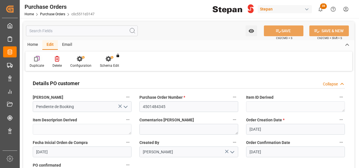
click at [33, 58] on div at bounding box center [37, 59] width 14 height 6
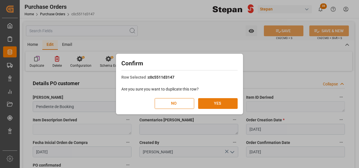
click at [222, 107] on button "YES" at bounding box center [218, 103] width 40 height 11
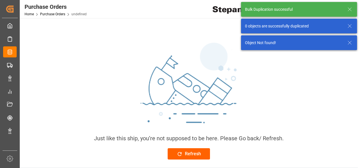
click at [193, 156] on div "Refresh" at bounding box center [189, 153] width 24 height 7
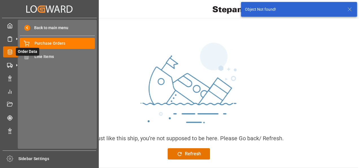
click at [11, 53] on icon at bounding box center [17, 52] width 12 height 12
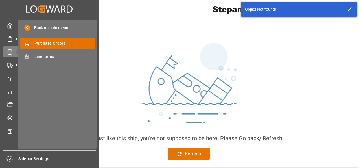
click at [56, 41] on span "Purchase Orders" at bounding box center [64, 43] width 61 height 6
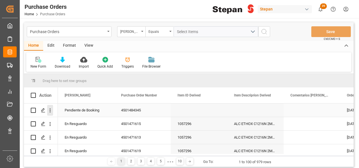
click at [50, 111] on icon "open menu" at bounding box center [50, 110] width 6 height 6
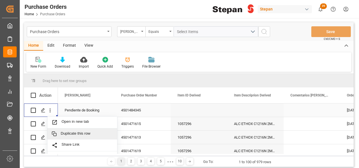
click at [71, 135] on span "Duplicate this row" at bounding box center [87, 133] width 52 height 5
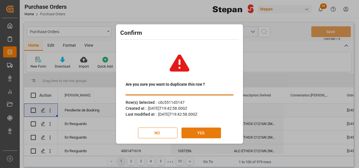
click at [201, 136] on button "YES" at bounding box center [202, 132] width 40 height 11
click at [202, 132] on button "YES" at bounding box center [202, 132] width 40 height 11
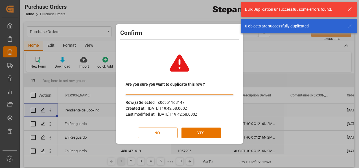
click at [158, 133] on button "NO" at bounding box center [158, 132] width 40 height 11
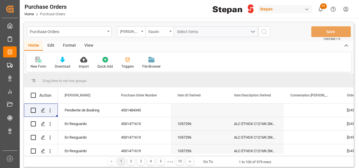
click at [38, 59] on icon at bounding box center [38, 59] width 4 height 5
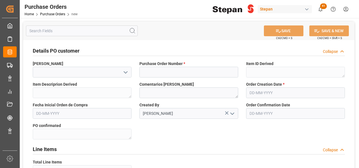
click at [128, 70] on icon "open menu" at bounding box center [125, 72] width 7 height 7
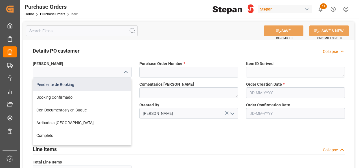
click at [54, 86] on div "Pendiente de Booking" at bounding box center [82, 84] width 98 height 13
type input "Pendiente de Booking"
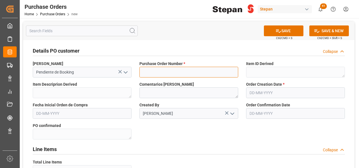
click at [151, 71] on input at bounding box center [189, 72] width 99 height 11
paste input "4501484346"
type input "4501484346"
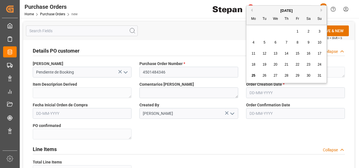
click at [266, 94] on input "text" at bounding box center [295, 92] width 99 height 11
click at [274, 64] on span "20" at bounding box center [276, 64] width 4 height 4
type input "[DATE]"
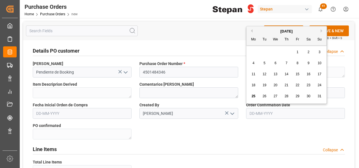
click at [261, 113] on input "text" at bounding box center [295, 113] width 99 height 11
click at [259, 28] on div "[DATE] Mo Tu We Th Fr Sa Su" at bounding box center [287, 35] width 80 height 19
click at [286, 84] on span "21" at bounding box center [287, 85] width 4 height 4
type input "[DATE]"
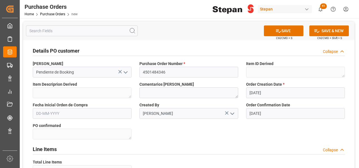
click at [235, 114] on icon "open menu" at bounding box center [232, 113] width 7 height 7
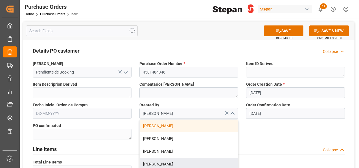
click at [151, 162] on div "[PERSON_NAME]" at bounding box center [189, 164] width 98 height 13
type input "[PERSON_NAME]"
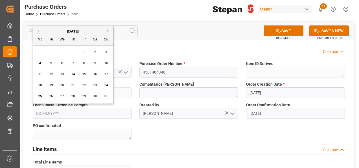
click at [68, 113] on input "text" at bounding box center [82, 113] width 99 height 11
click at [108, 30] on button "Next Month" at bounding box center [108, 30] width 3 height 3
click at [94, 62] on span "8" at bounding box center [95, 63] width 2 height 4
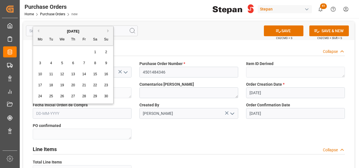
type input "[DATE]"
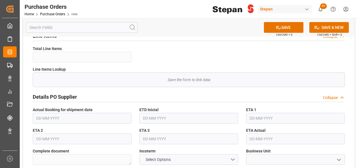
scroll to position [141, 0]
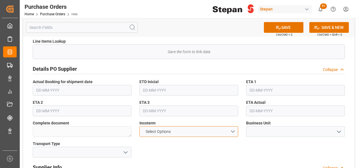
click at [234, 131] on button "Select Options" at bounding box center [189, 131] width 99 height 11
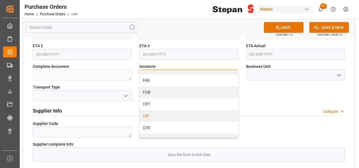
scroll to position [28, 0]
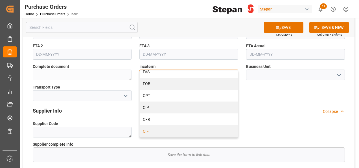
click at [146, 128] on div "CIF" at bounding box center [189, 131] width 98 height 12
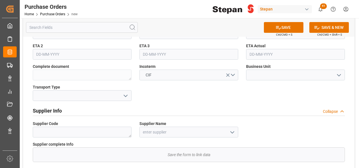
click at [339, 75] on polyline "open menu" at bounding box center [339, 75] width 3 height 2
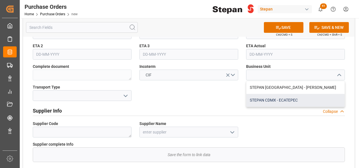
click at [271, 98] on div "STEPAN CDMX - ECATEPEC" at bounding box center [296, 100] width 98 height 13
type input "STEPAN CDMX - ECATEPEC"
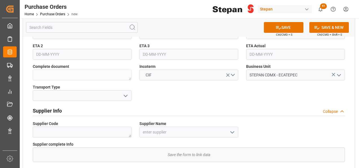
click at [126, 96] on polyline "open menu" at bounding box center [125, 96] width 3 height 2
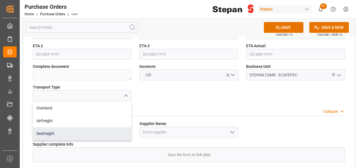
click at [45, 131] on div "Seafreight" at bounding box center [82, 133] width 98 height 13
type input "Seafreight"
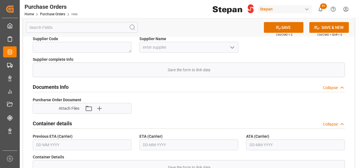
scroll to position [254, 0]
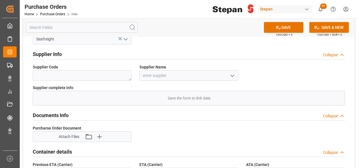
click at [230, 74] on icon "open menu" at bounding box center [232, 75] width 7 height 7
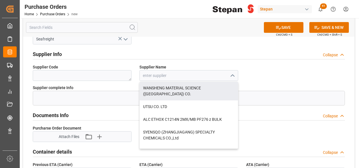
click at [159, 88] on div "WANSHENG MATERIAL SCIENCE ([GEOGRAPHIC_DATA]) CO." at bounding box center [189, 91] width 98 height 19
type input "WANSHENG MATERIAL SCIENCE ([GEOGRAPHIC_DATA]) CO."
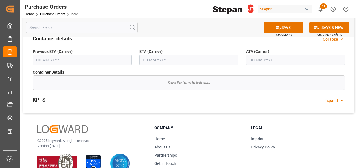
scroll to position [282, 0]
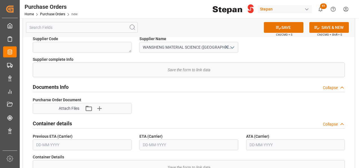
drag, startPoint x: 288, startPoint y: 26, endPoint x: 263, endPoint y: 33, distance: 25.8
click at [288, 28] on button "SAVE" at bounding box center [284, 27] width 40 height 11
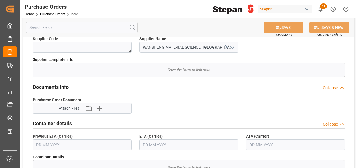
type textarea "Confirmed"
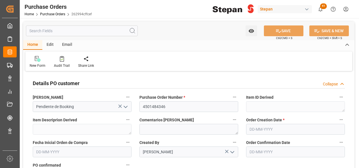
type input "[DATE]"
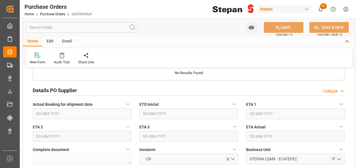
scroll to position [141, 0]
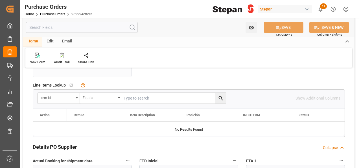
click at [77, 97] on icon "open menu" at bounding box center [77, 97] width 2 height 1
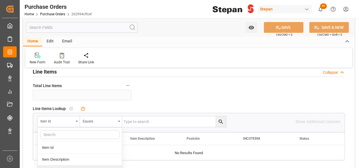
scroll to position [113, 0]
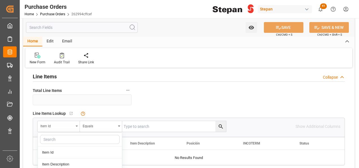
click at [78, 123] on div "Item Id" at bounding box center [59, 126] width 42 height 11
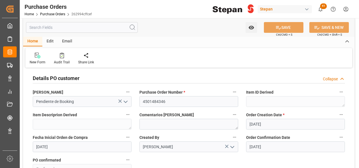
scroll to position [0, 0]
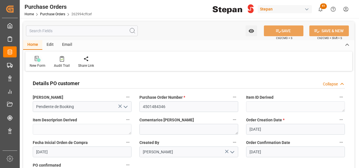
click at [39, 60] on icon at bounding box center [38, 59] width 3 height 3
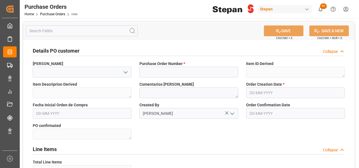
click at [124, 73] on icon "open menu" at bounding box center [125, 72] width 7 height 7
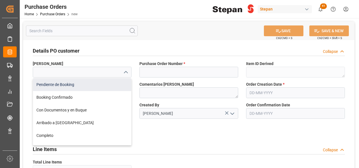
click at [50, 86] on div "Pendiente de Booking" at bounding box center [82, 84] width 98 height 13
type input "Pendiente de Booking"
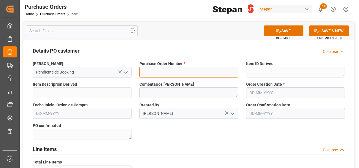
click at [155, 72] on input at bounding box center [189, 72] width 99 height 11
paste input "4501484347"
type input "4501484347"
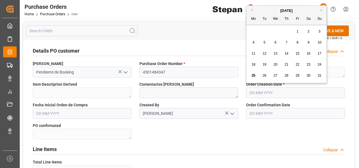
click at [263, 93] on input "text" at bounding box center [295, 92] width 99 height 11
click at [263, 8] on div "[DATE]" at bounding box center [287, 11] width 80 height 6
click at [277, 66] on div "20" at bounding box center [275, 64] width 7 height 7
type input "[DATE]"
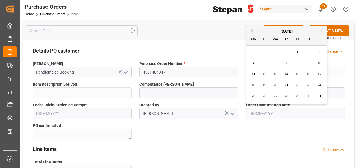
click at [263, 111] on input "text" at bounding box center [295, 113] width 99 height 11
click at [263, 31] on div "[DATE]" at bounding box center [287, 32] width 80 height 6
click at [286, 86] on span "21" at bounding box center [287, 85] width 4 height 4
type input "[DATE]"
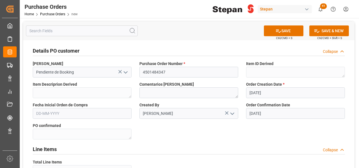
click at [232, 112] on icon "open menu" at bounding box center [232, 113] width 7 height 7
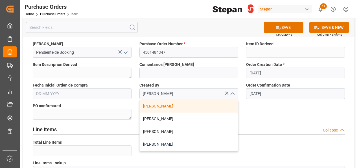
scroll to position [28, 0]
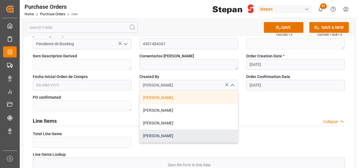
click at [161, 134] on div "[PERSON_NAME]" at bounding box center [189, 135] width 98 height 13
type input "[PERSON_NAME]"
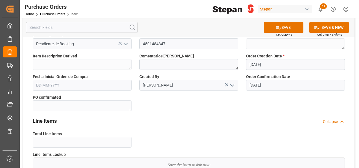
click at [79, 84] on input "text" at bounding box center [82, 85] width 99 height 11
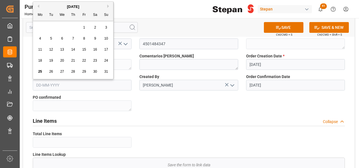
click at [108, 3] on div "[DATE] Mo Tu We Th Fr Sa Su" at bounding box center [73, 11] width 80 height 19
click at [106, 7] on div "[DATE]" at bounding box center [73, 7] width 80 height 6
click at [107, 7] on button "Next Month" at bounding box center [108, 6] width 3 height 3
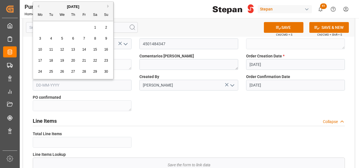
click at [107, 7] on button "Next Month" at bounding box center [108, 6] width 3 height 3
click at [84, 28] on span "5" at bounding box center [84, 27] width 2 height 4
type input "[DATE]"
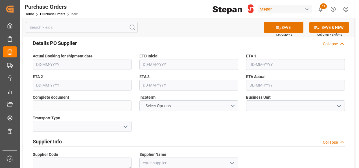
scroll to position [198, 0]
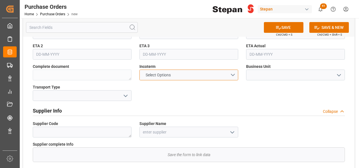
click at [232, 73] on button "Select Options" at bounding box center [189, 74] width 99 height 11
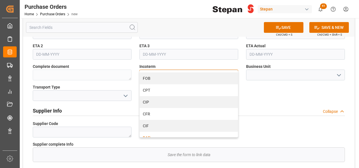
scroll to position [56, 0]
click at [149, 102] on div "CIF" at bounding box center [189, 103] width 98 height 12
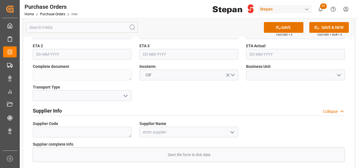
click at [336, 75] on icon "open menu" at bounding box center [339, 75] width 7 height 7
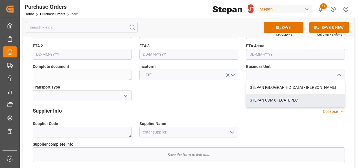
click at [269, 99] on div "STEPAN CDMX - ECATEPEC" at bounding box center [296, 100] width 98 height 13
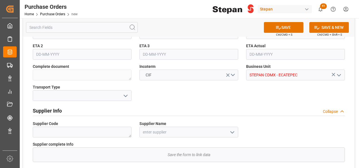
type input "STEPAN CDMX - ECATEPEC"
click at [124, 93] on icon "open menu" at bounding box center [125, 95] width 7 height 7
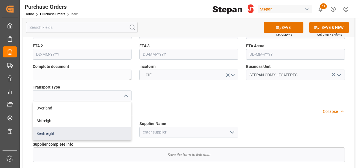
click at [46, 131] on div "Seafreight" at bounding box center [82, 133] width 98 height 13
type input "Seafreight"
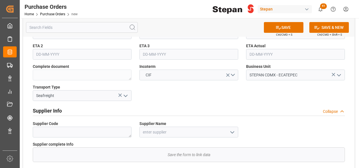
scroll to position [254, 0]
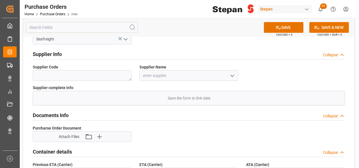
click at [231, 73] on icon "open menu" at bounding box center [232, 75] width 7 height 7
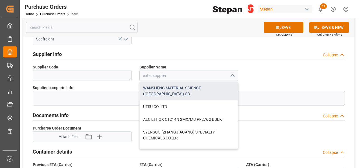
click at [175, 88] on div "WANSHENG MATERIAL SCIENCE ([GEOGRAPHIC_DATA]) CO." at bounding box center [189, 91] width 98 height 19
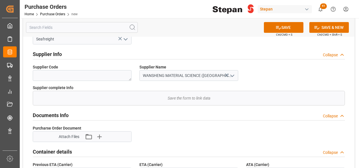
type input "WANSHENG MATERIAL SCIENCE ([GEOGRAPHIC_DATA]) CO."
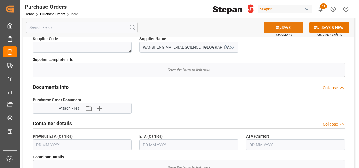
click at [284, 27] on button "SAVE" at bounding box center [284, 27] width 40 height 11
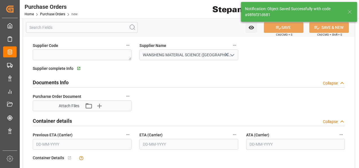
type textarea "Confirmed"
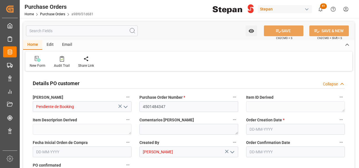
type input "[DATE]"
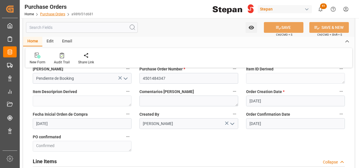
click at [48, 14] on link "Purchase Orders" at bounding box center [52, 14] width 25 height 4
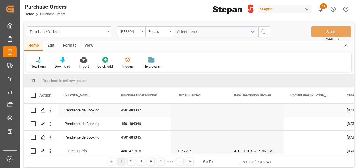
click at [97, 108] on div "Pendiente de Booking" at bounding box center [86, 110] width 43 height 13
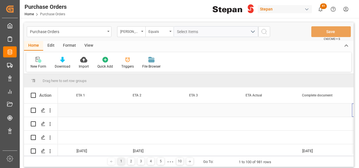
scroll to position [0, 779]
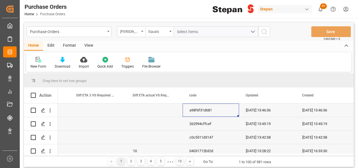
click at [210, 111] on div "a98f6f31d681" at bounding box center [211, 109] width 56 height 13
click at [211, 111] on div "a98f6f31d681" at bounding box center [211, 109] width 56 height 13
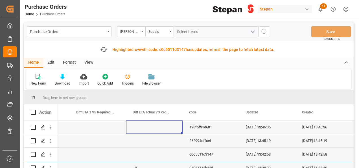
click at [170, 127] on div "Press SPACE to select this row." at bounding box center [154, 126] width 56 height 13
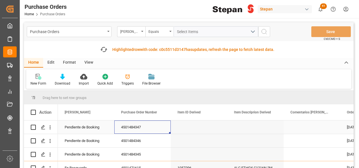
click at [143, 128] on div "4501484347" at bounding box center [142, 126] width 56 height 13
drag, startPoint x: 140, startPoint y: 130, endPoint x: 120, endPoint y: 132, distance: 20.5
click at [120, 132] on input "4501484347" at bounding box center [142, 130] width 47 height 11
click at [190, 131] on div "Press SPACE to select this row." at bounding box center [199, 126] width 56 height 13
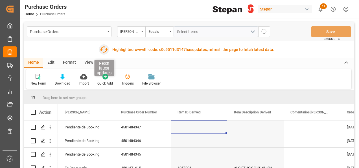
click at [103, 50] on icon "button" at bounding box center [103, 49] width 9 height 9
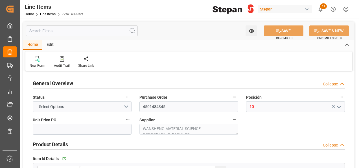
type input "3.6"
type input "12352111"
type input "14400"
type input "[DATE] 19:49"
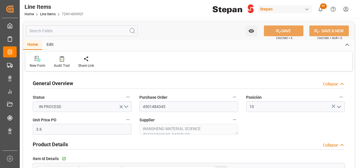
type input "[DATE]"
click at [44, 13] on link "Line Items" at bounding box center [48, 14] width 16 height 4
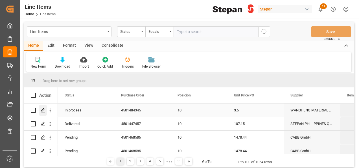
click at [41, 111] on icon "Press SPACE to select this row." at bounding box center [43, 110] width 5 height 5
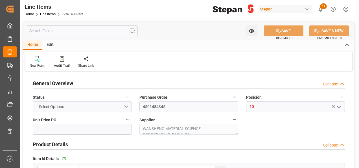
type input "3.6"
type input "12352111"
type input "14400"
type input "[DATE] 19:49"
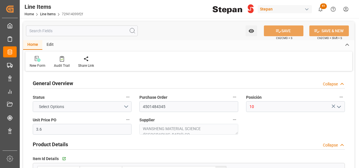
type input "[DATE]"
click at [51, 46] on div "Edit" at bounding box center [50, 45] width 16 height 10
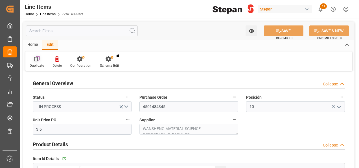
click at [34, 61] on icon at bounding box center [37, 59] width 6 height 6
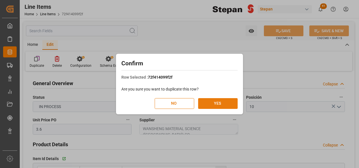
click at [214, 105] on button "YES" at bounding box center [218, 103] width 40 height 11
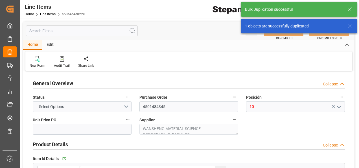
type input "3.6"
type input "12352111"
type input "14400"
type input "[DATE] 19:50"
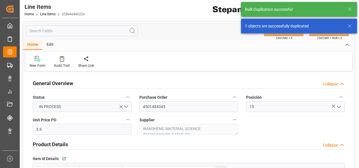
type input "[DATE]"
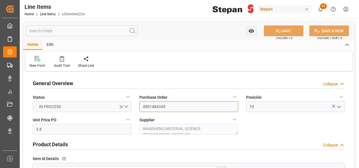
drag, startPoint x: 167, startPoint y: 107, endPoint x: 125, endPoint y: 107, distance: 41.5
paste input "6"
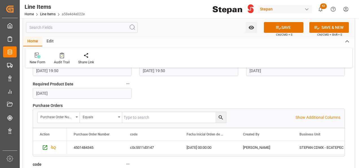
scroll to position [480, 0]
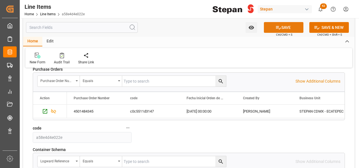
type input "4501484346"
click at [284, 27] on button "SAVE" at bounding box center [284, 27] width 40 height 11
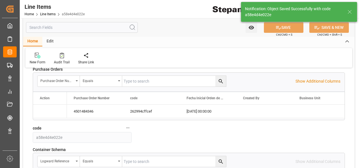
type input "[DATE] 19:51"
type input "[DATE]"
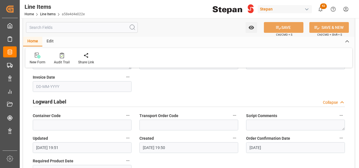
scroll to position [367, 0]
click at [44, 13] on link "Line Items" at bounding box center [48, 14] width 16 height 4
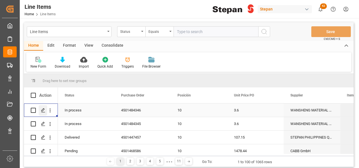
click at [44, 110] on polygon "Press SPACE to select this row." at bounding box center [43, 109] width 3 height 3
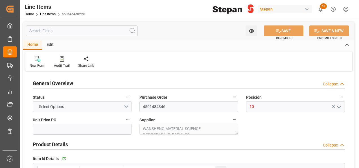
type input "3.6"
type input "12352111"
type input "14400"
type input "[DATE] 19:51"
type input "[DATE] 19:50"
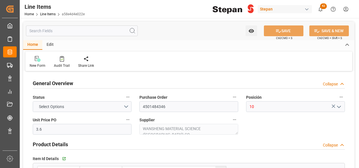
type input "[DATE]"
click at [51, 46] on div "Edit" at bounding box center [50, 45] width 16 height 10
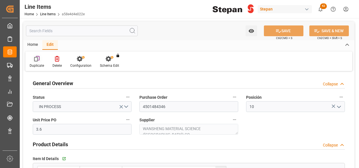
click at [34, 60] on icon at bounding box center [37, 59] width 6 height 6
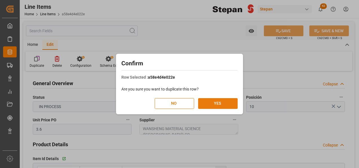
click at [213, 102] on button "YES" at bounding box center [218, 103] width 40 height 11
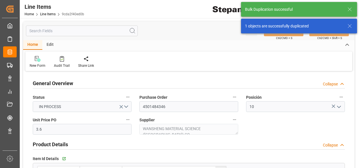
type input "[DATE] 19:51"
type input "[DATE]"
drag, startPoint x: 173, startPoint y: 105, endPoint x: 136, endPoint y: 106, distance: 37.6
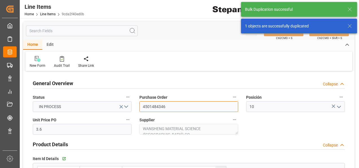
click at [136, 106] on div "Purchase Order 4501484346" at bounding box center [189, 102] width 107 height 23
paste input "7"
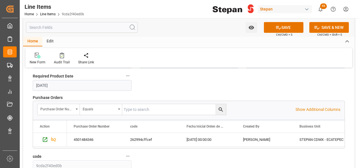
scroll to position [480, 0]
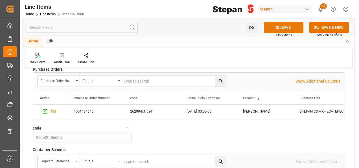
type input "4501484347"
click at [289, 27] on button "SAVE" at bounding box center [284, 27] width 40 height 11
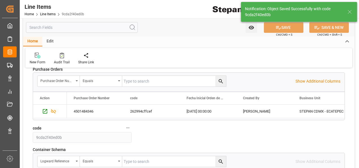
type input "[DATE] 19:52"
type input "[DATE]"
click at [45, 13] on link "Line Items" at bounding box center [48, 14] width 16 height 4
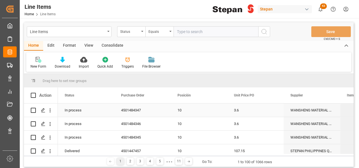
click at [145, 110] on div "4501484347" at bounding box center [142, 109] width 56 height 13
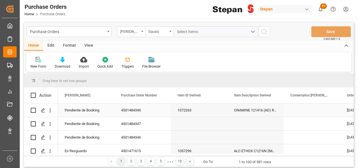
click at [295, 112] on div "Press SPACE to select this row." at bounding box center [312, 109] width 56 height 13
click at [126, 134] on div "4501484347" at bounding box center [142, 137] width 56 height 13
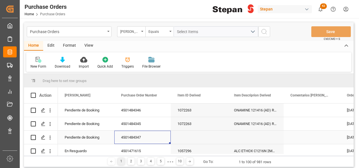
click at [126, 134] on div "4501484347" at bounding box center [142, 137] width 56 height 13
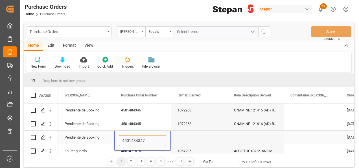
drag, startPoint x: 122, startPoint y: 142, endPoint x: 144, endPoint y: 142, distance: 22.0
click at [144, 142] on input "4501484347" at bounding box center [142, 140] width 47 height 11
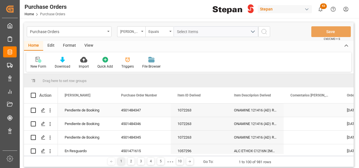
click at [177, 115] on div "1072263" at bounding box center [199, 109] width 56 height 13
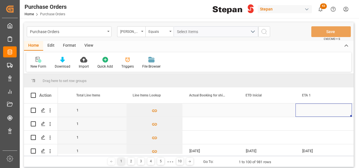
scroll to position [0, 610]
